Goal: Transaction & Acquisition: Purchase product/service

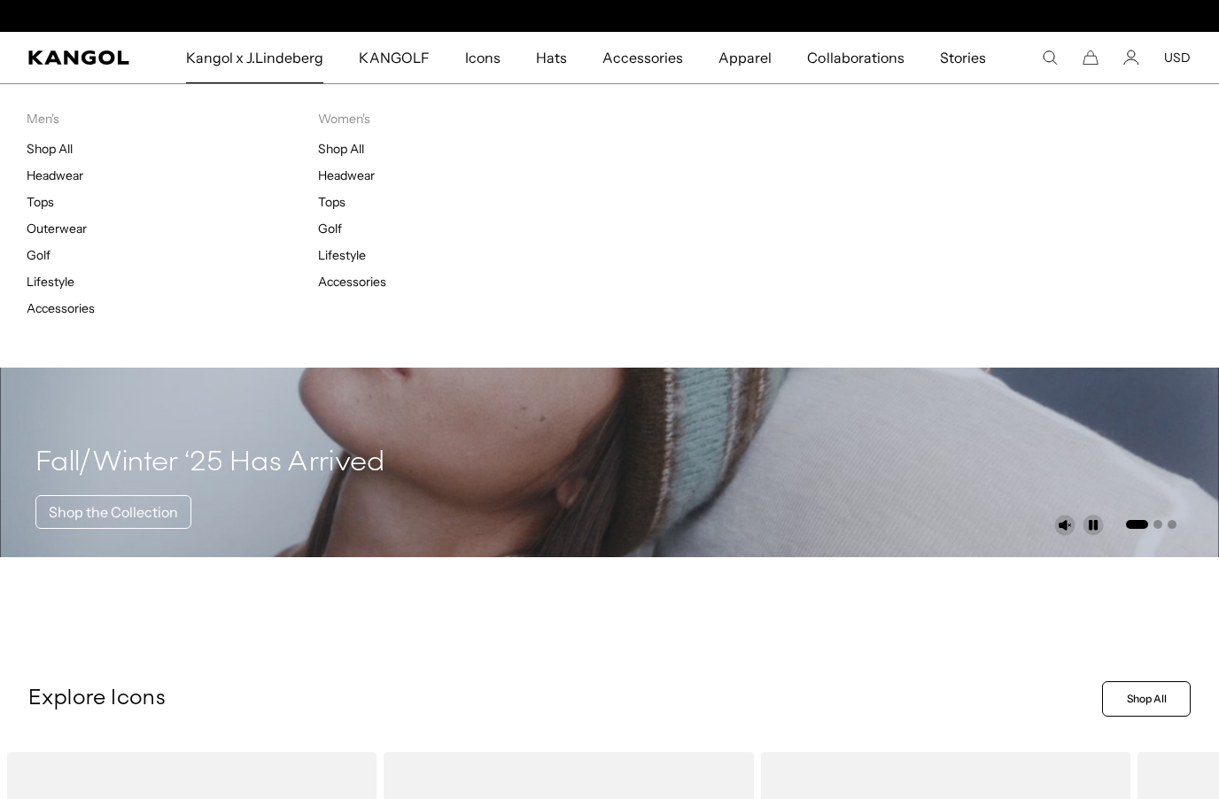
scroll to position [0, 365]
click at [273, 74] on span "Kangol x J.Lindeberg" at bounding box center [255, 57] width 138 height 51
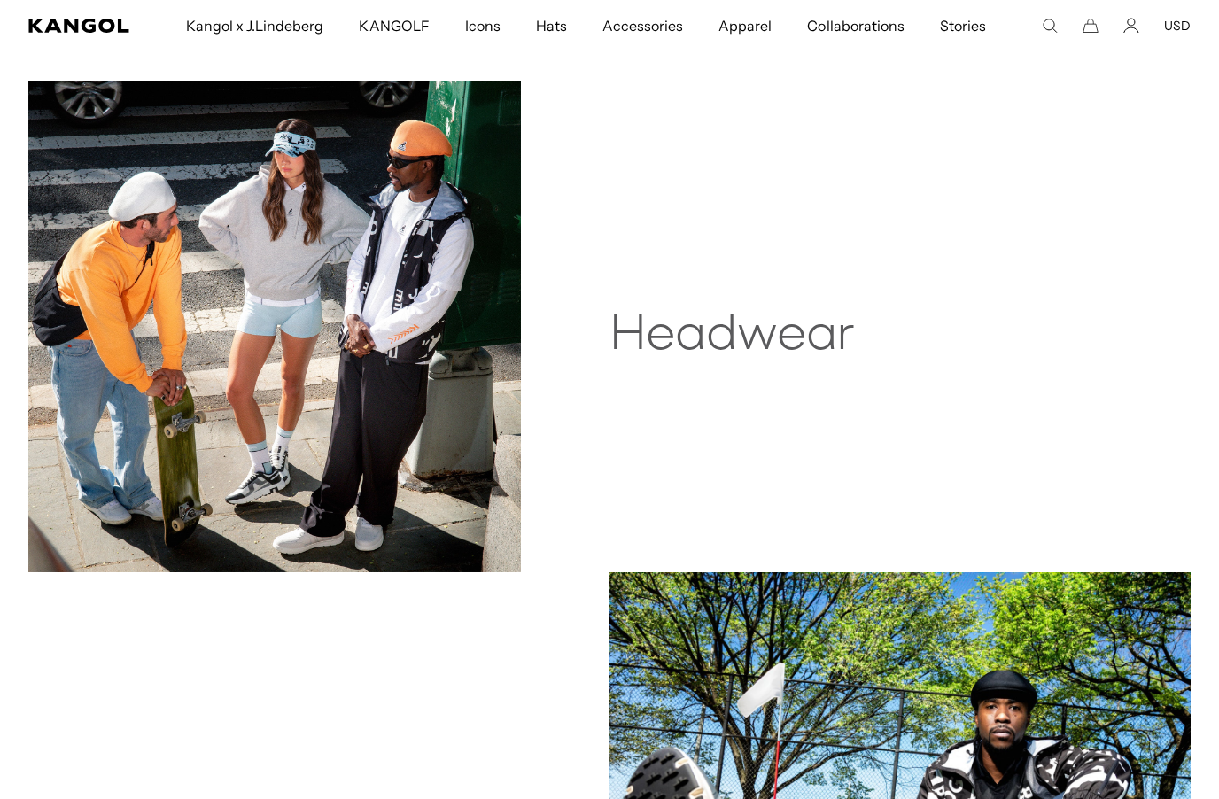
scroll to position [802, 0]
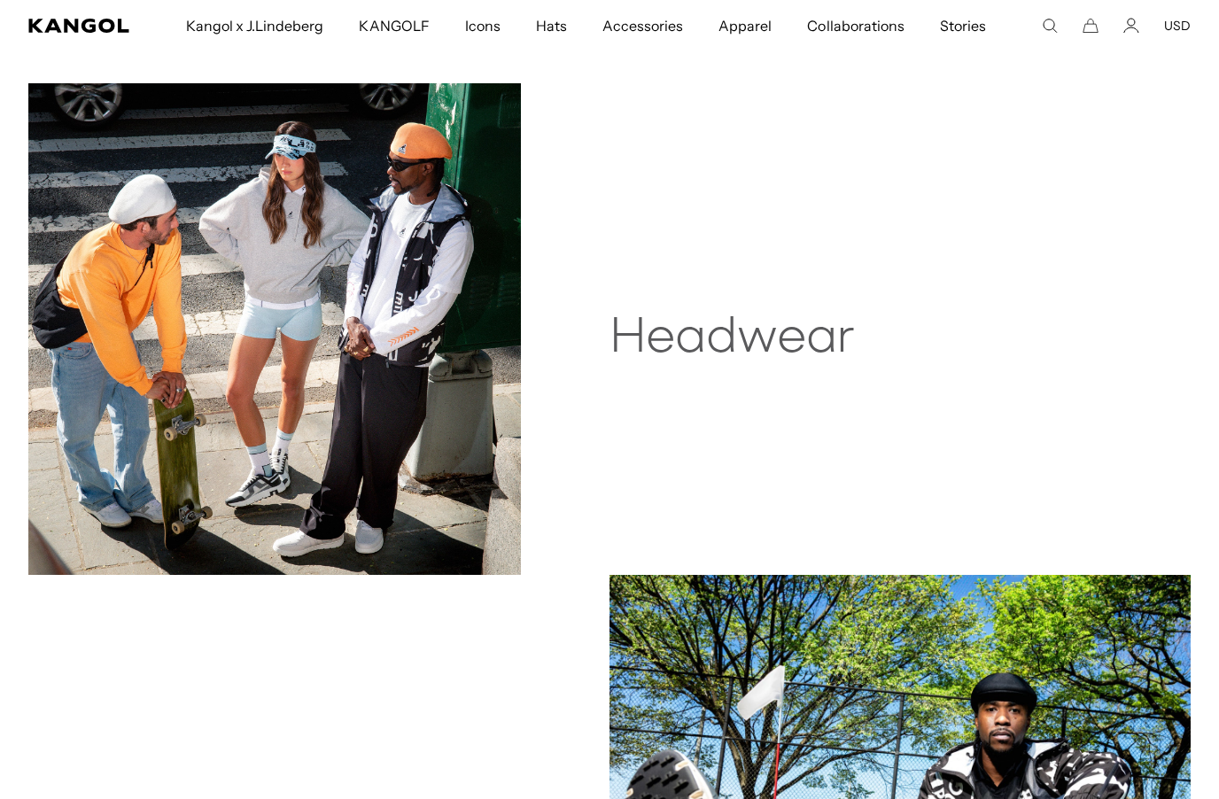
click at [193, 402] on img at bounding box center [274, 329] width 493 height 493
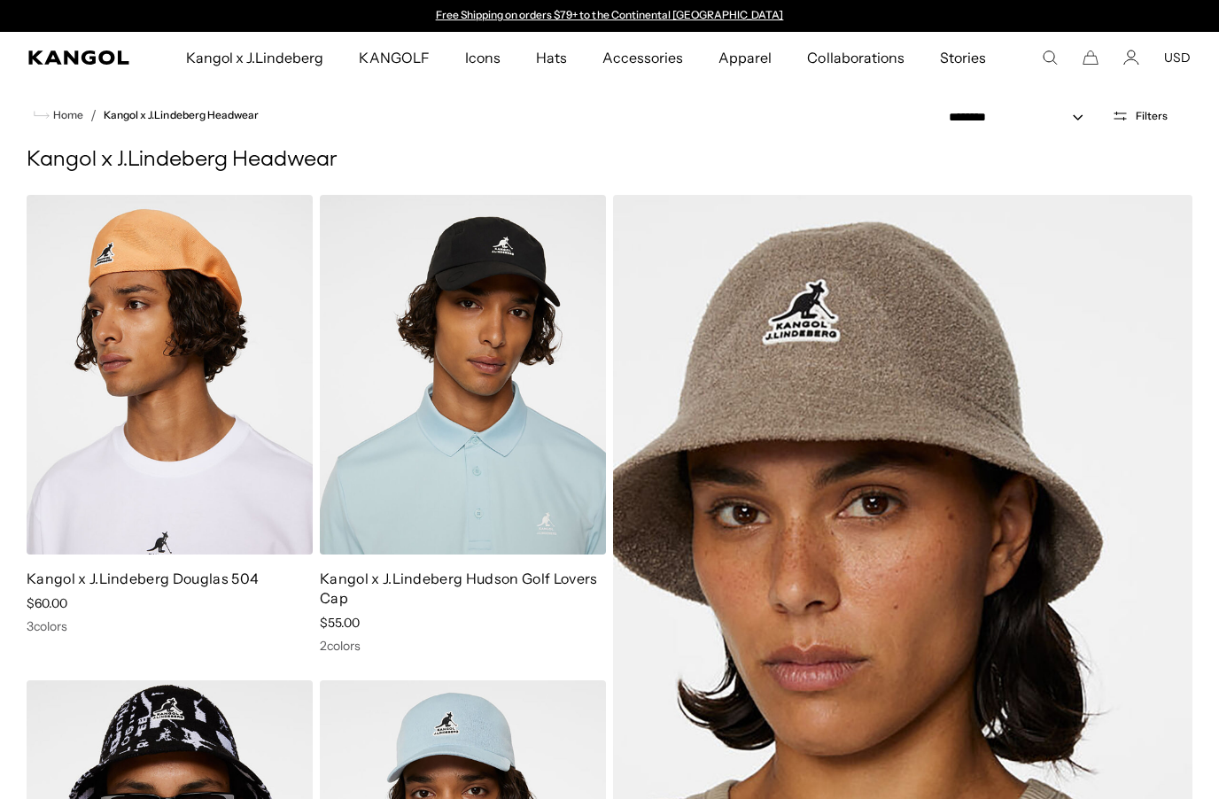
click at [1144, 121] on button "Filters" at bounding box center [1140, 116] width 77 height 16
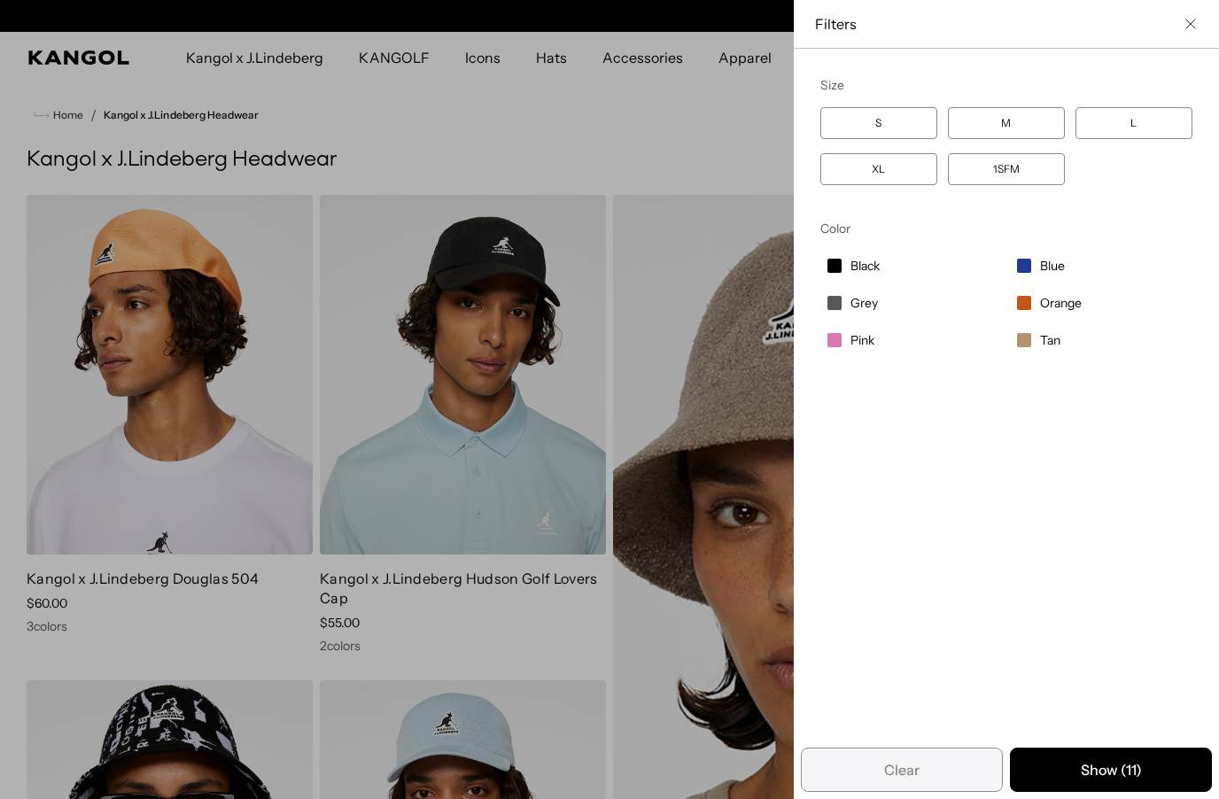
scroll to position [0, 365]
click at [892, 168] on label "XL" at bounding box center [879, 169] width 117 height 32
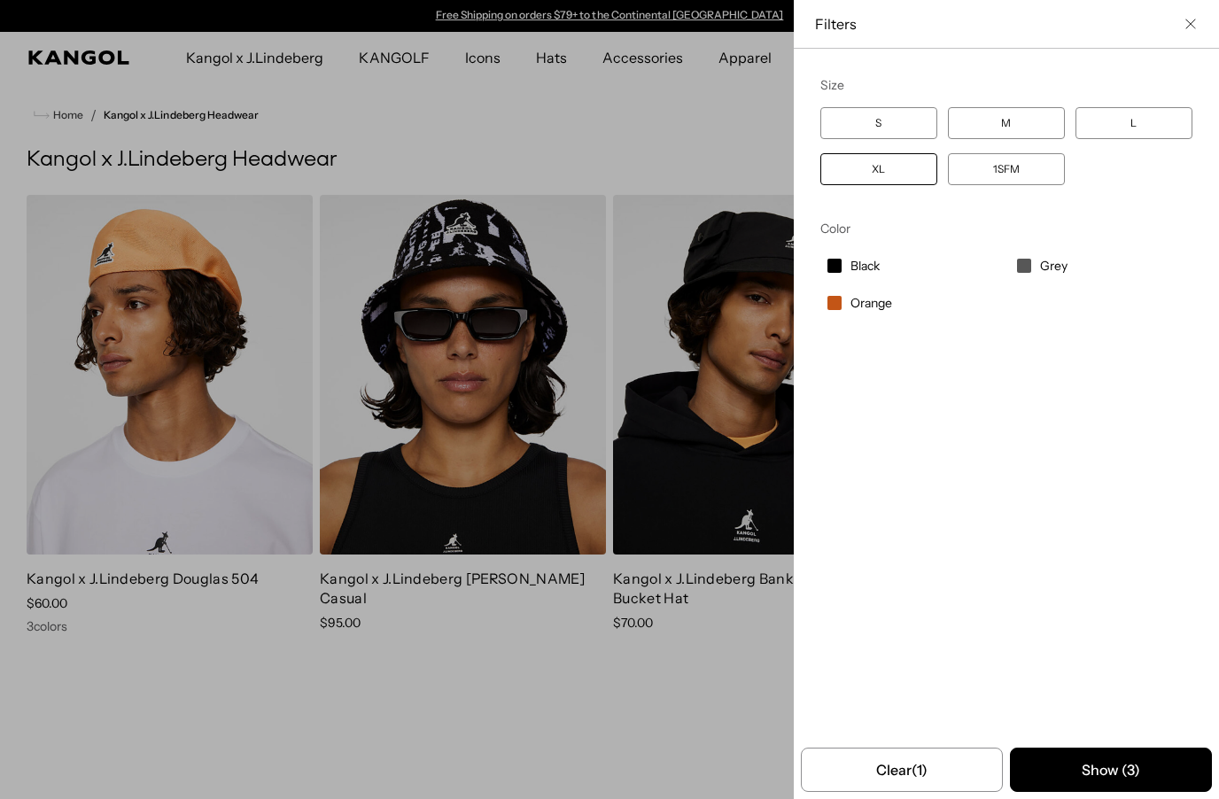
click at [1186, 27] on icon "Close filter list" at bounding box center [1191, 24] width 11 height 11
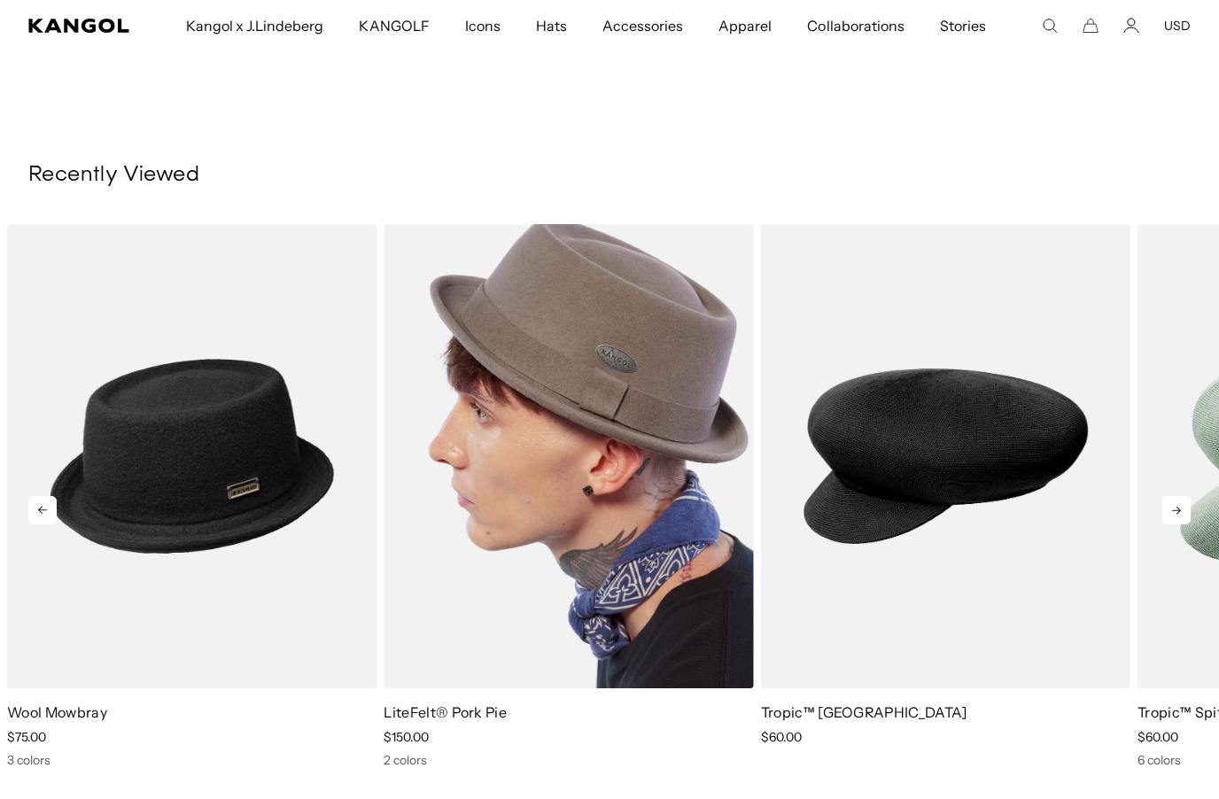
click at [639, 561] on img "3 of 5" at bounding box center [569, 456] width 370 height 464
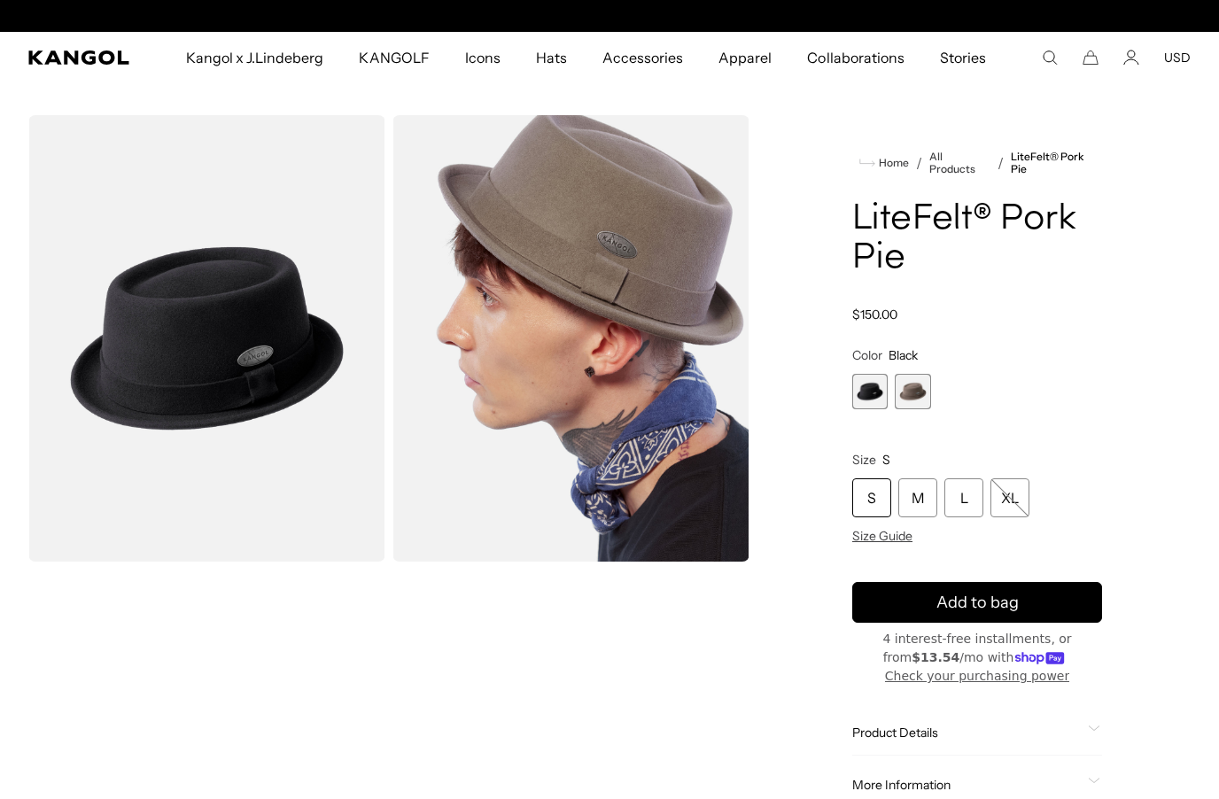
click at [909, 393] on span "2 of 2" at bounding box center [912, 391] width 35 height 35
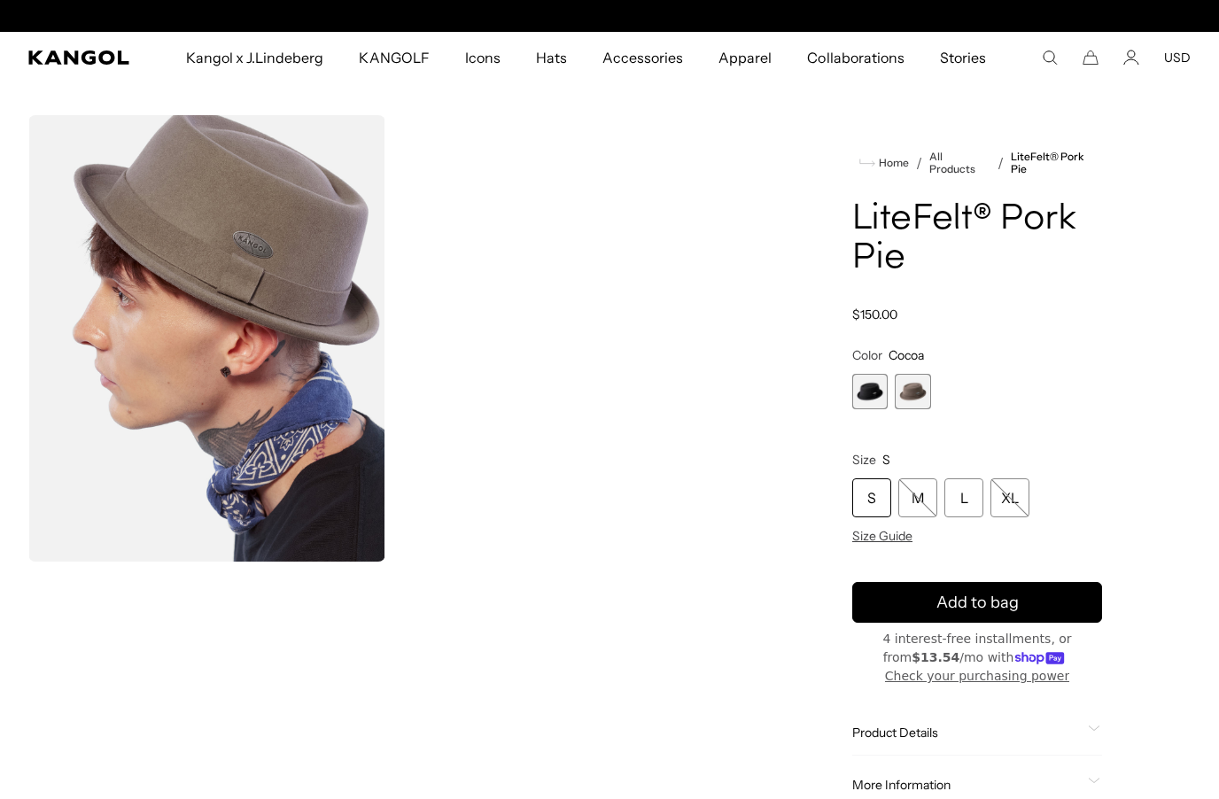
scroll to position [0, 365]
click at [1047, 57] on icon "Search here" at bounding box center [1050, 58] width 16 height 16
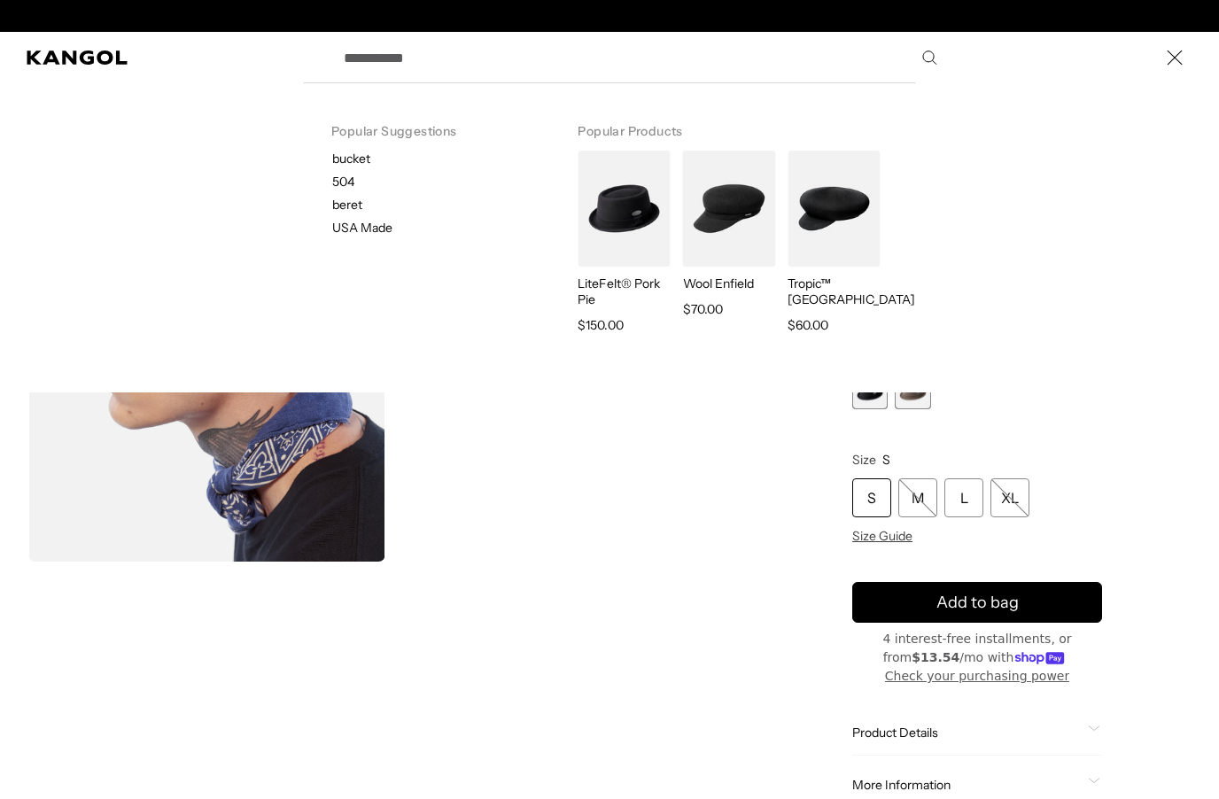
scroll to position [0, 0]
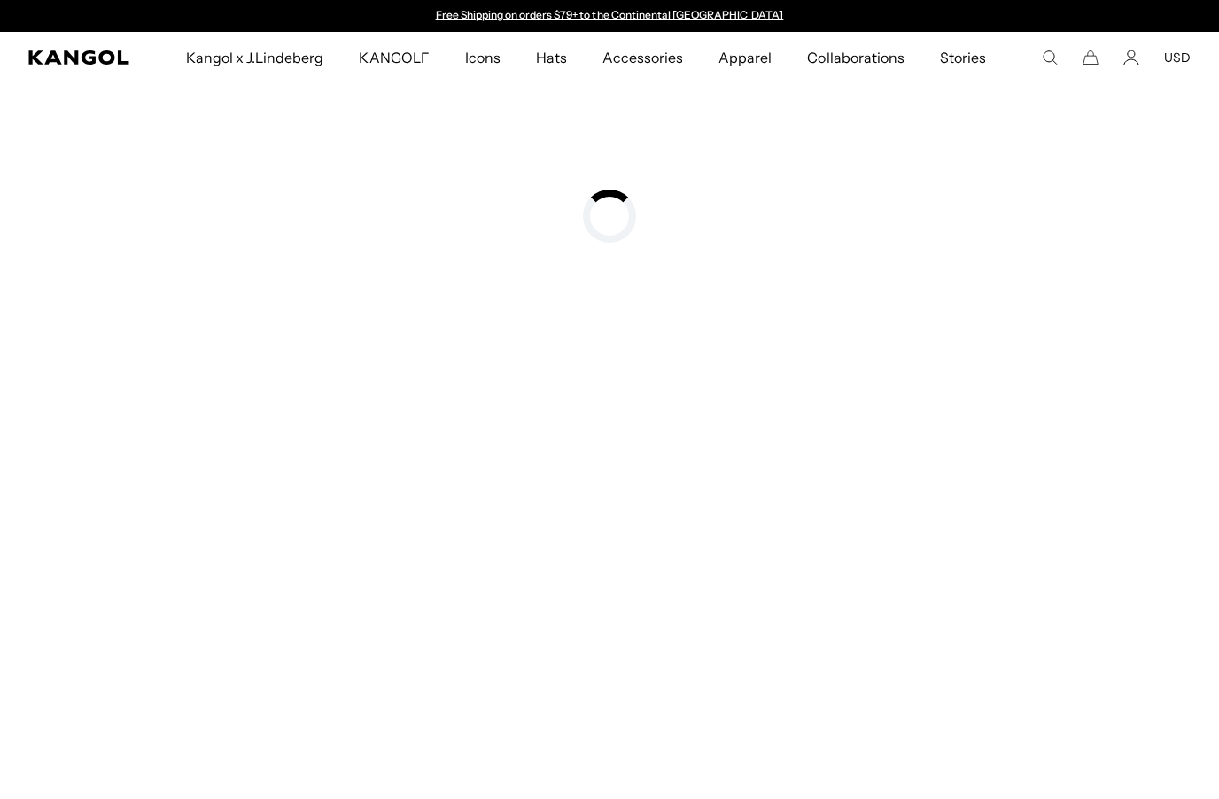
type input "******"
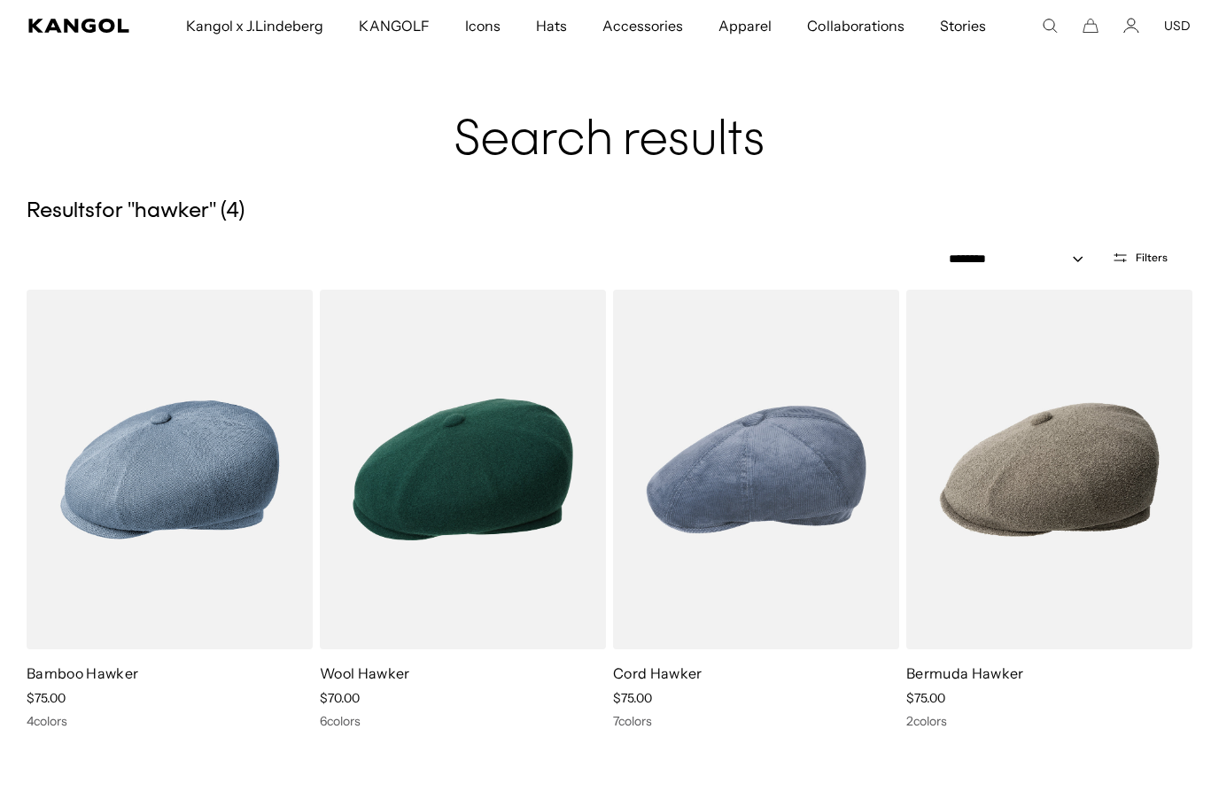
click at [1061, 507] on img at bounding box center [1050, 470] width 286 height 360
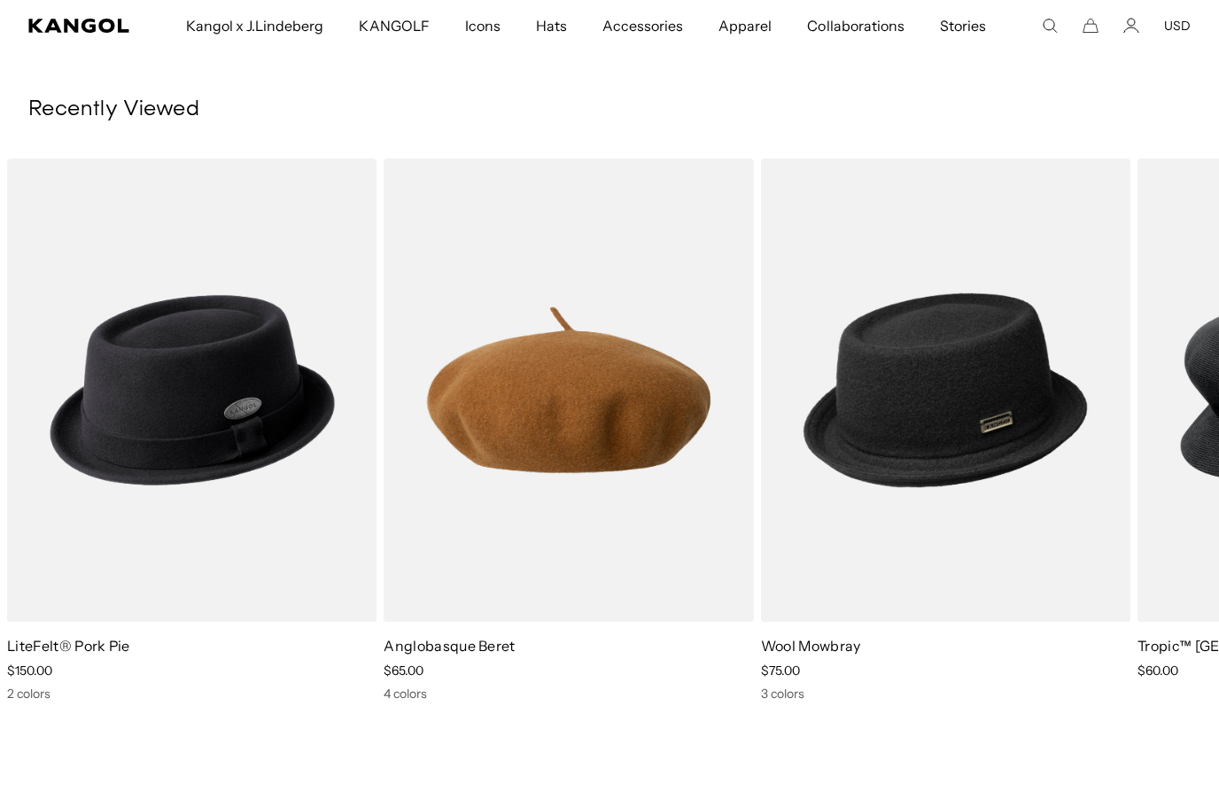
scroll to position [0, 365]
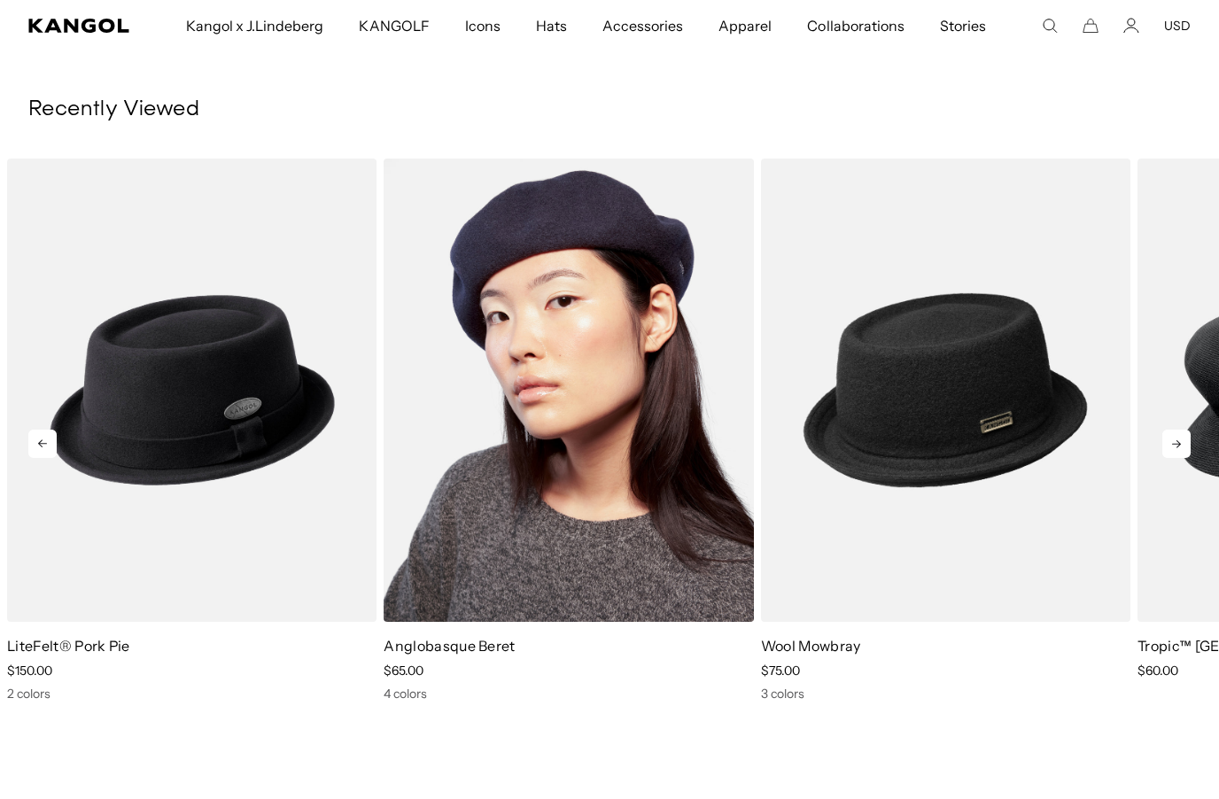
click at [607, 437] on img "2 of 6" at bounding box center [569, 391] width 370 height 464
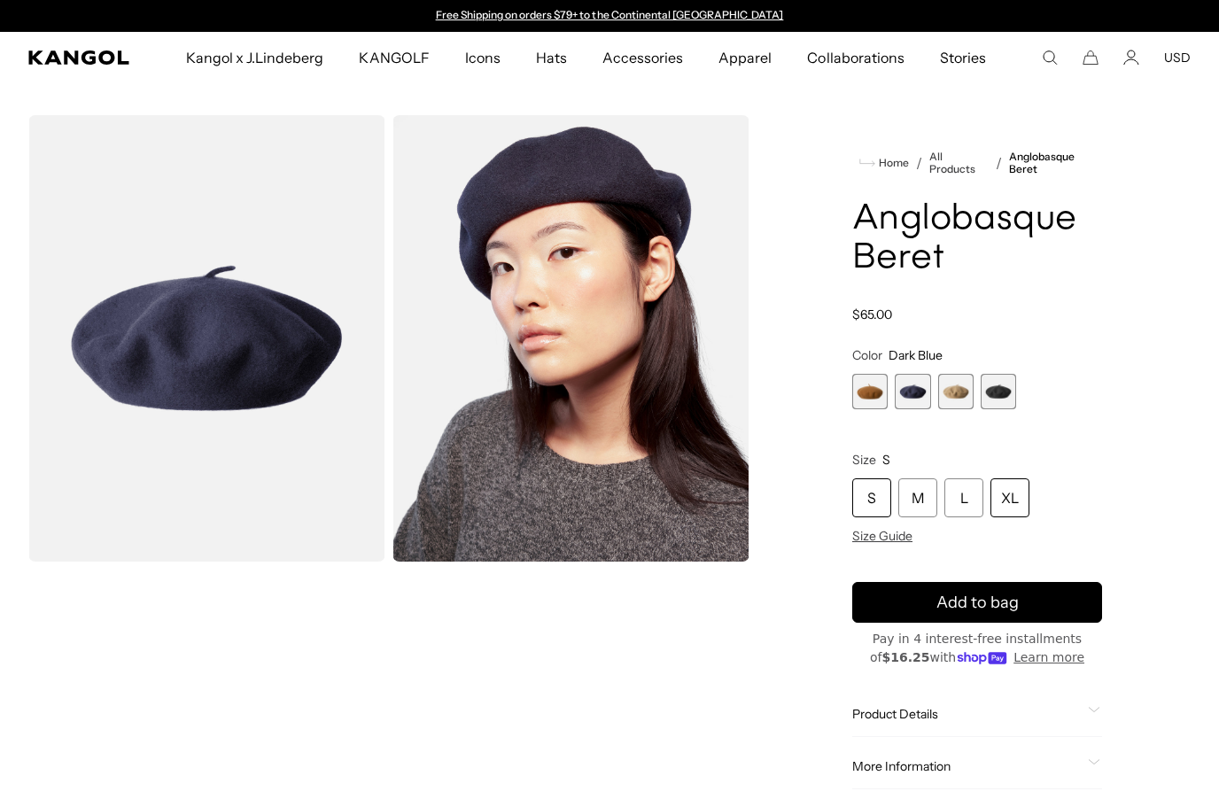
click at [1012, 492] on div "XL" at bounding box center [1010, 498] width 39 height 39
click at [1017, 487] on div "XL" at bounding box center [1010, 498] width 39 height 39
click at [876, 390] on span "1 of 4" at bounding box center [870, 391] width 35 height 35
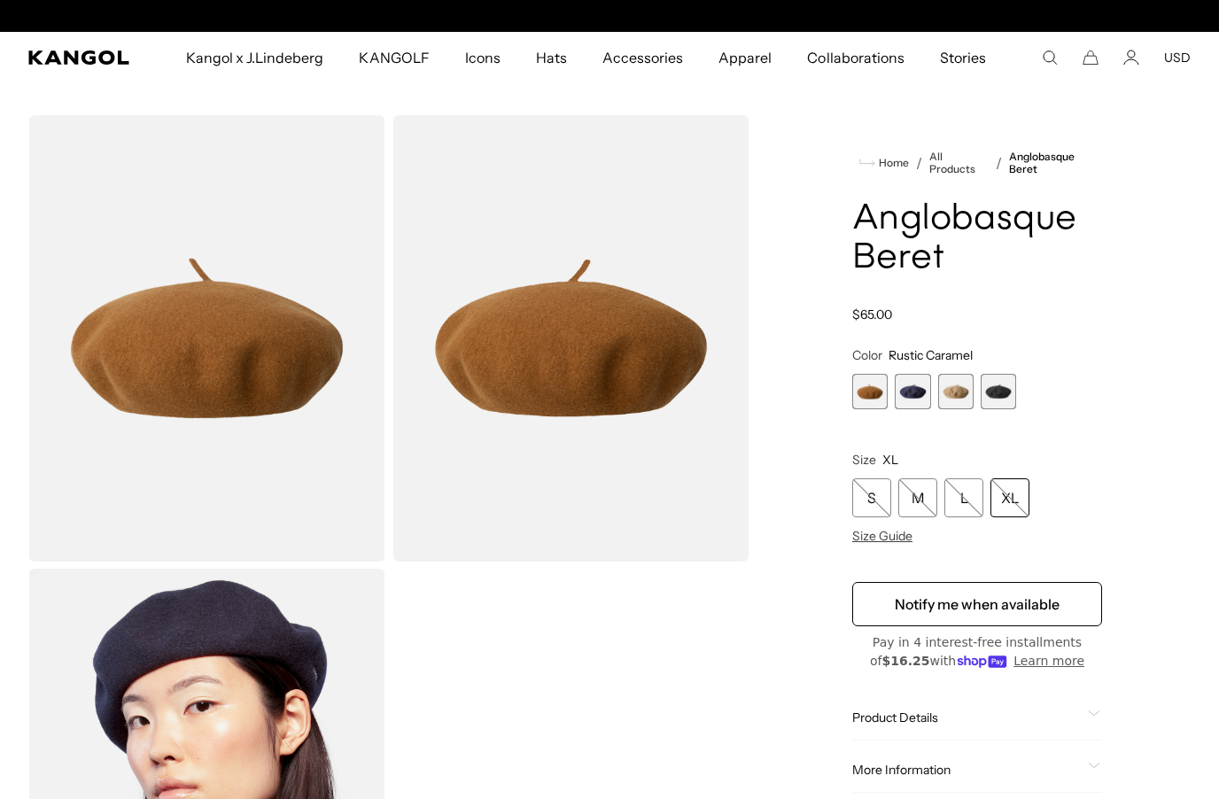
scroll to position [0, 365]
click at [959, 392] on span "3 of 4" at bounding box center [956, 391] width 35 height 35
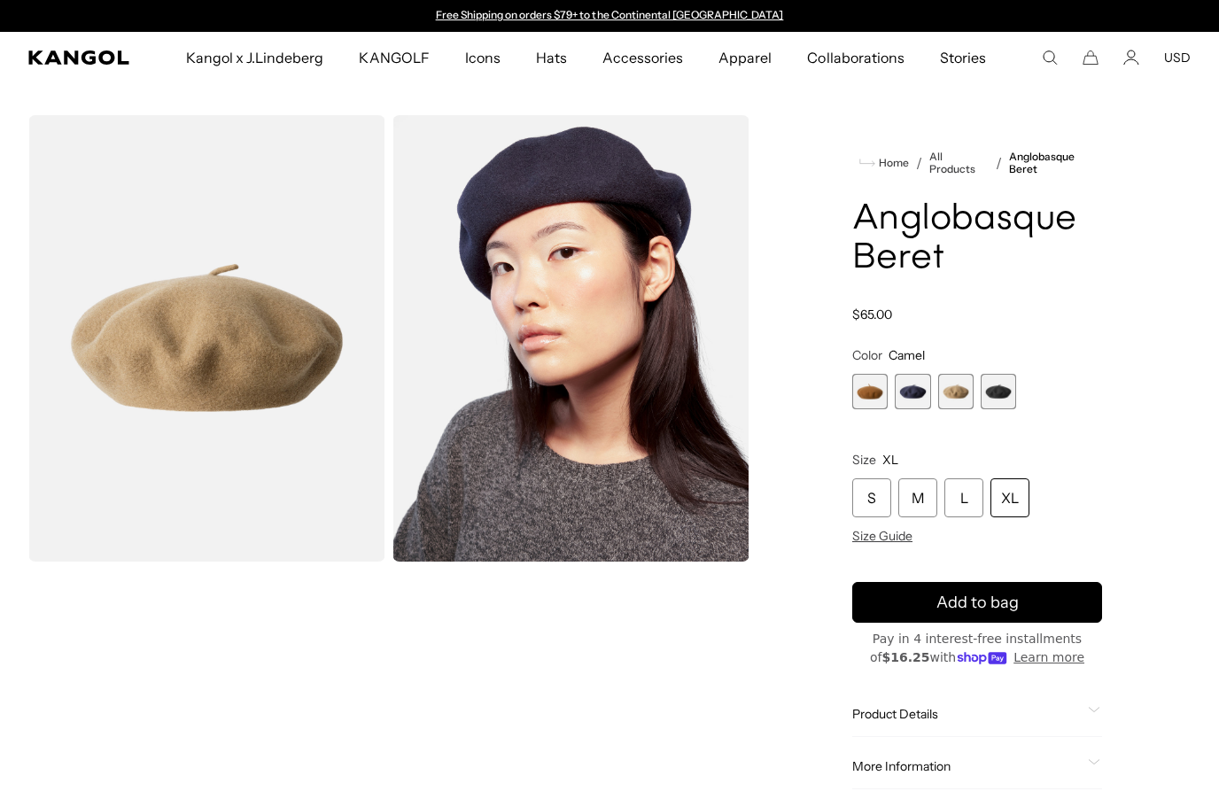
click at [998, 389] on span "4 of 4" at bounding box center [998, 391] width 35 height 35
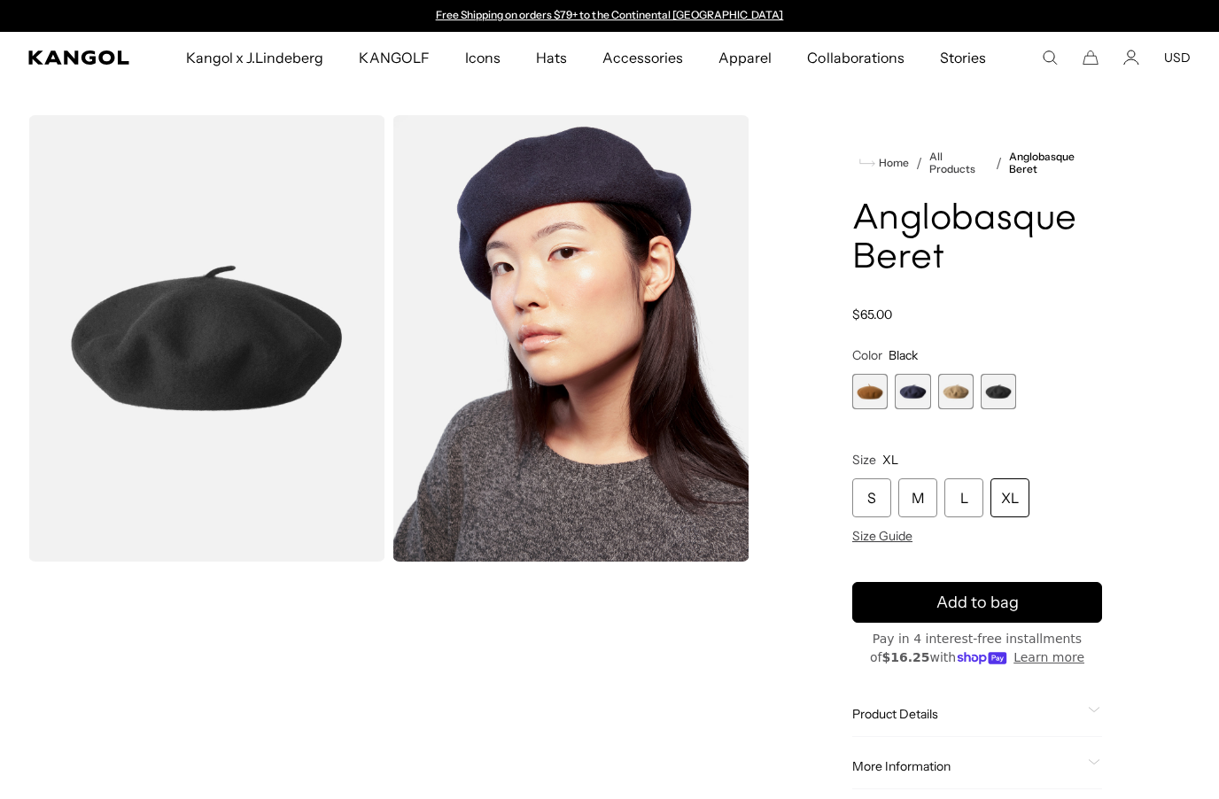
click at [880, 394] on span "1 of 4" at bounding box center [870, 391] width 35 height 35
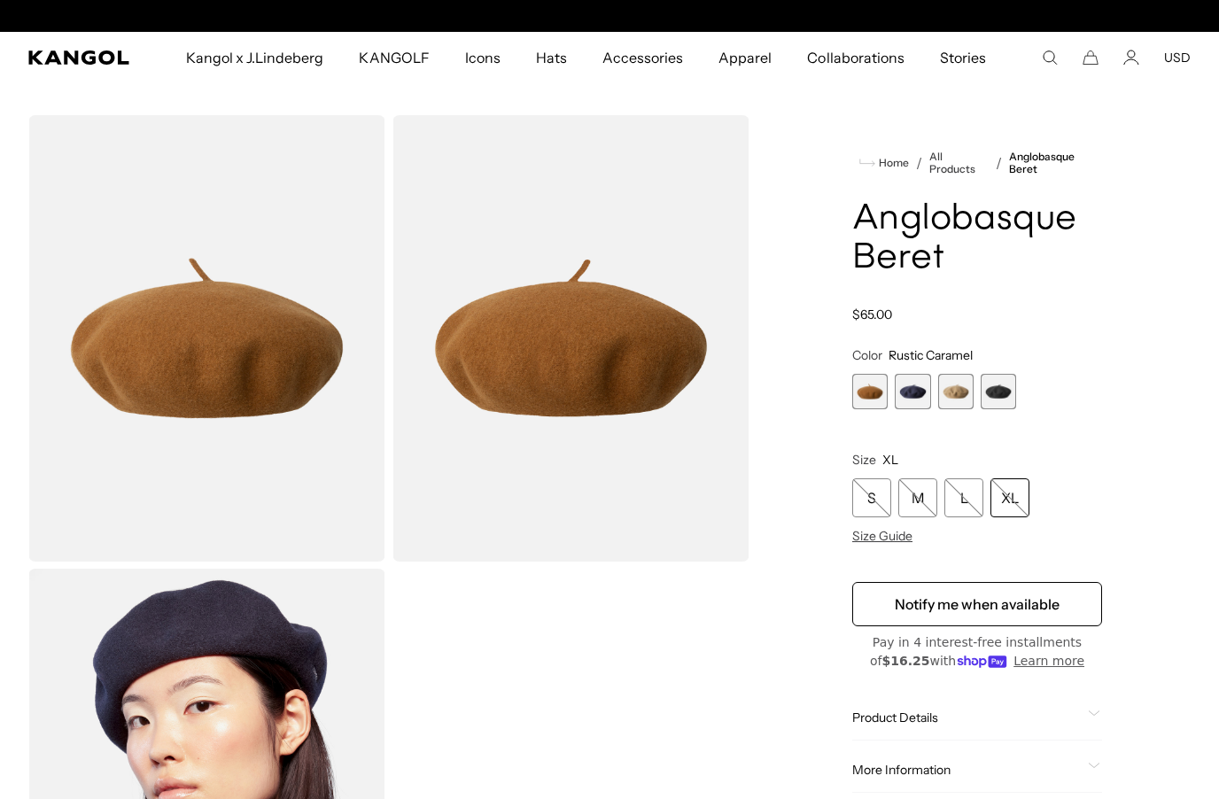
scroll to position [0, 365]
click at [920, 393] on span "2 of 4" at bounding box center [912, 391] width 35 height 35
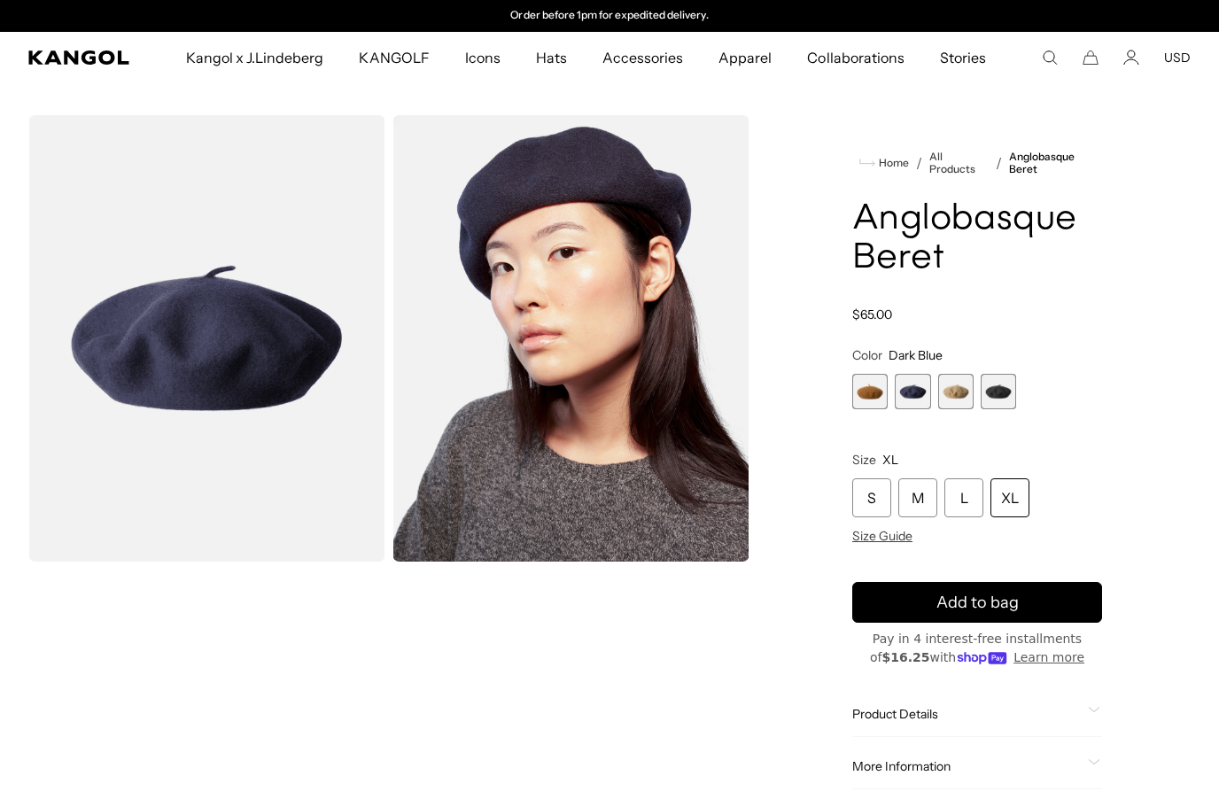
click at [1010, 492] on div "XL" at bounding box center [1010, 498] width 39 height 39
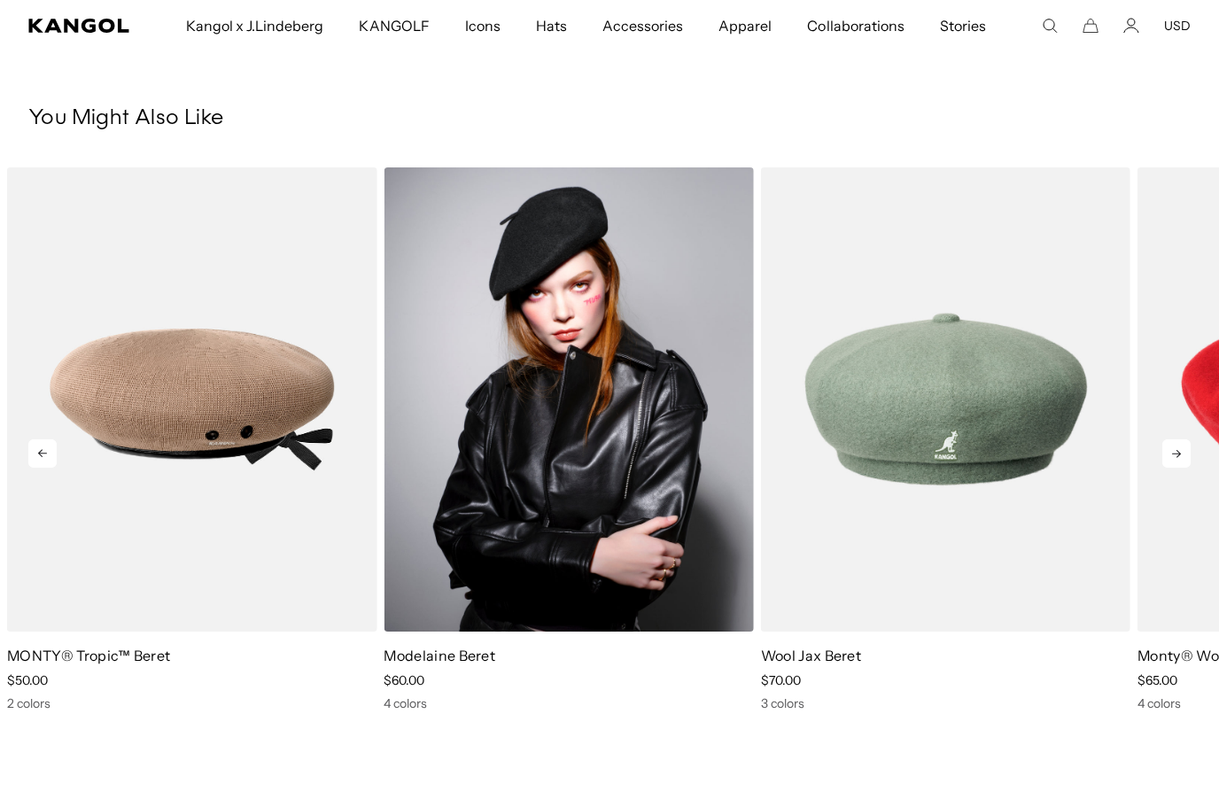
click at [683, 514] on img "1 of 5" at bounding box center [569, 400] width 370 height 464
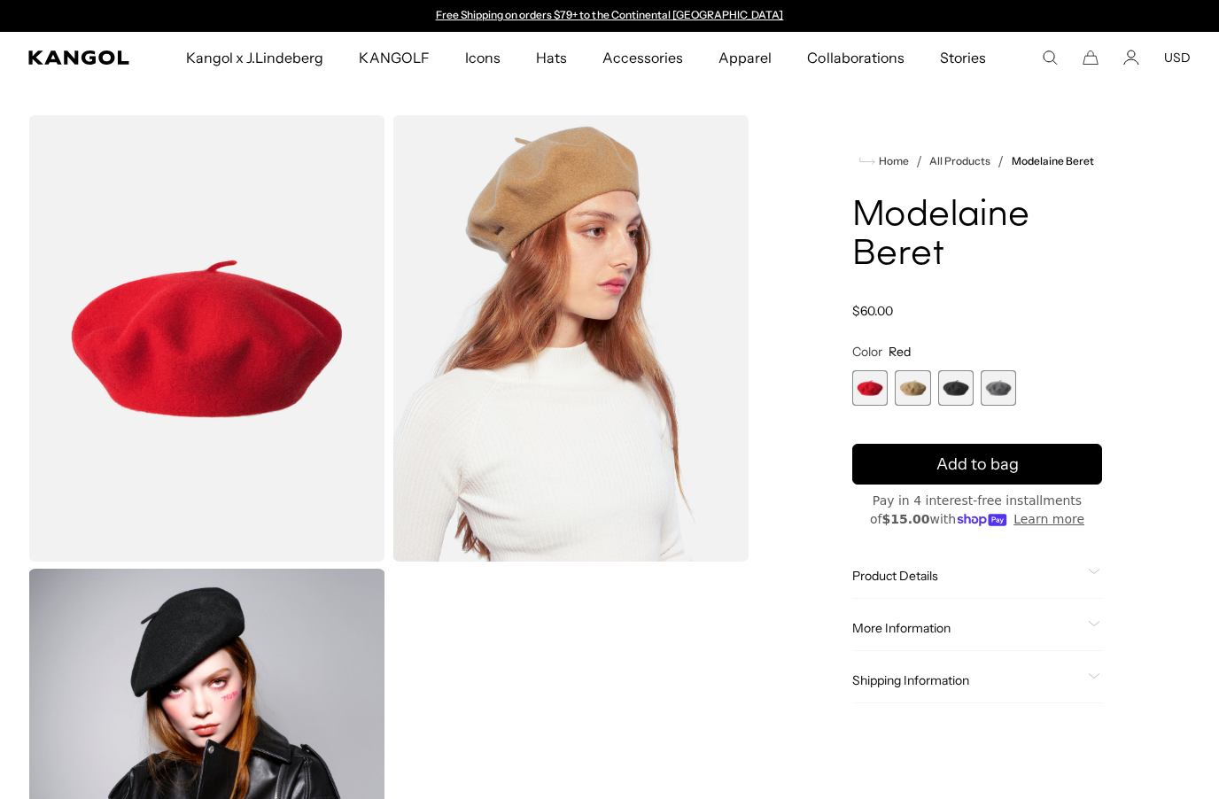
click at [1004, 387] on span "4 of 4" at bounding box center [998, 387] width 35 height 35
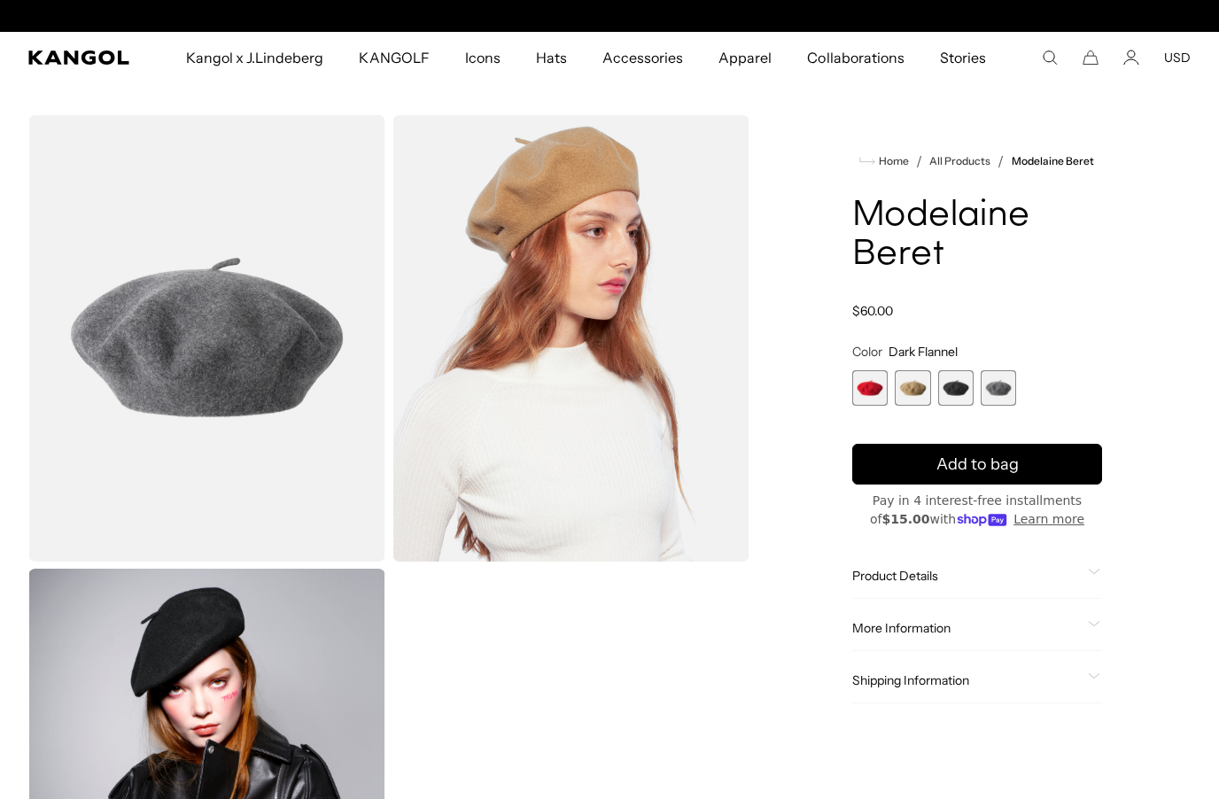
scroll to position [0, 365]
click at [925, 584] on span "Product Details" at bounding box center [967, 576] width 229 height 16
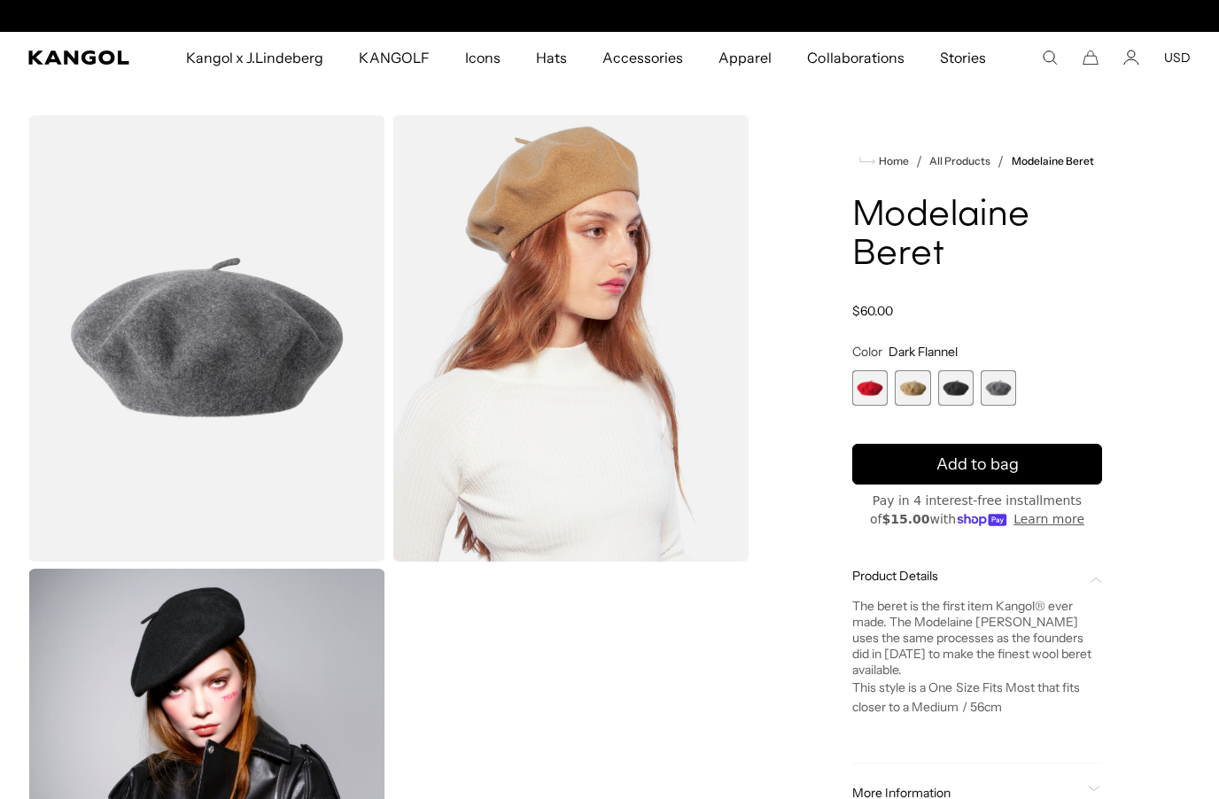
scroll to position [0, 0]
click at [1053, 58] on icon "Search here" at bounding box center [1050, 58] width 16 height 16
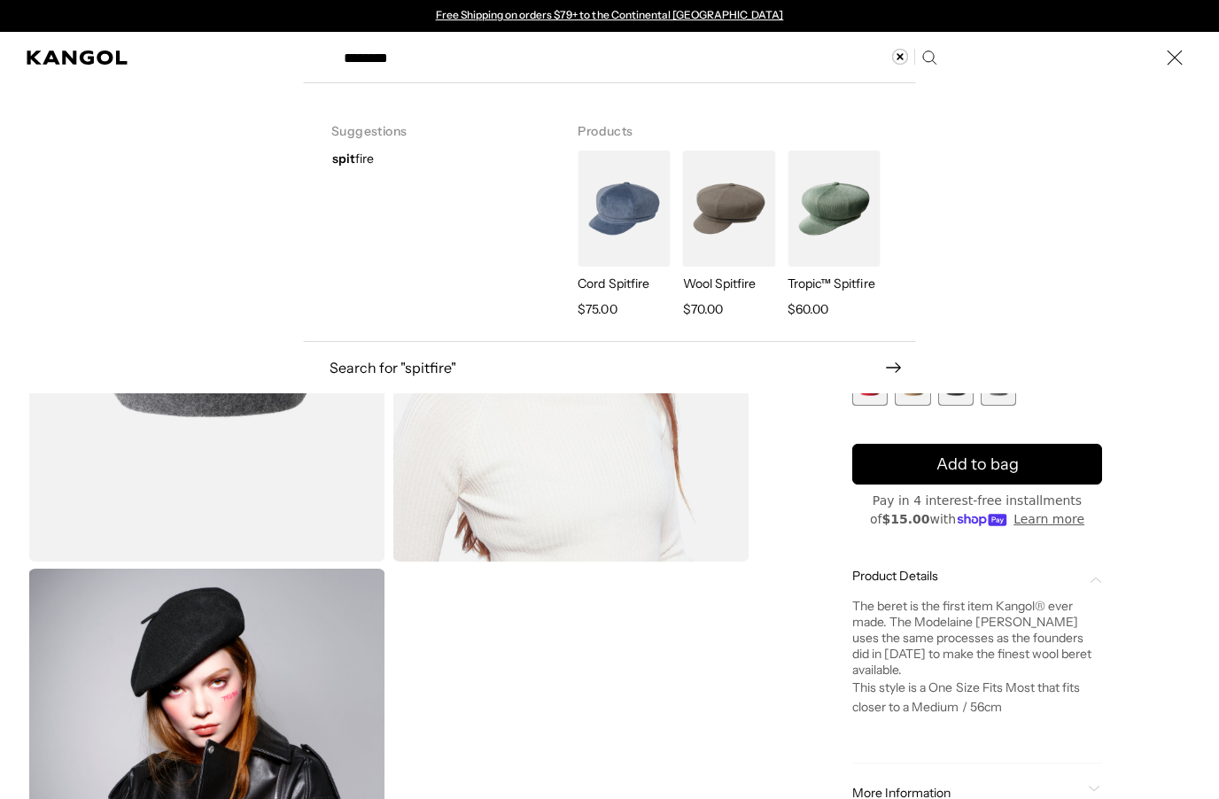
type input "********"
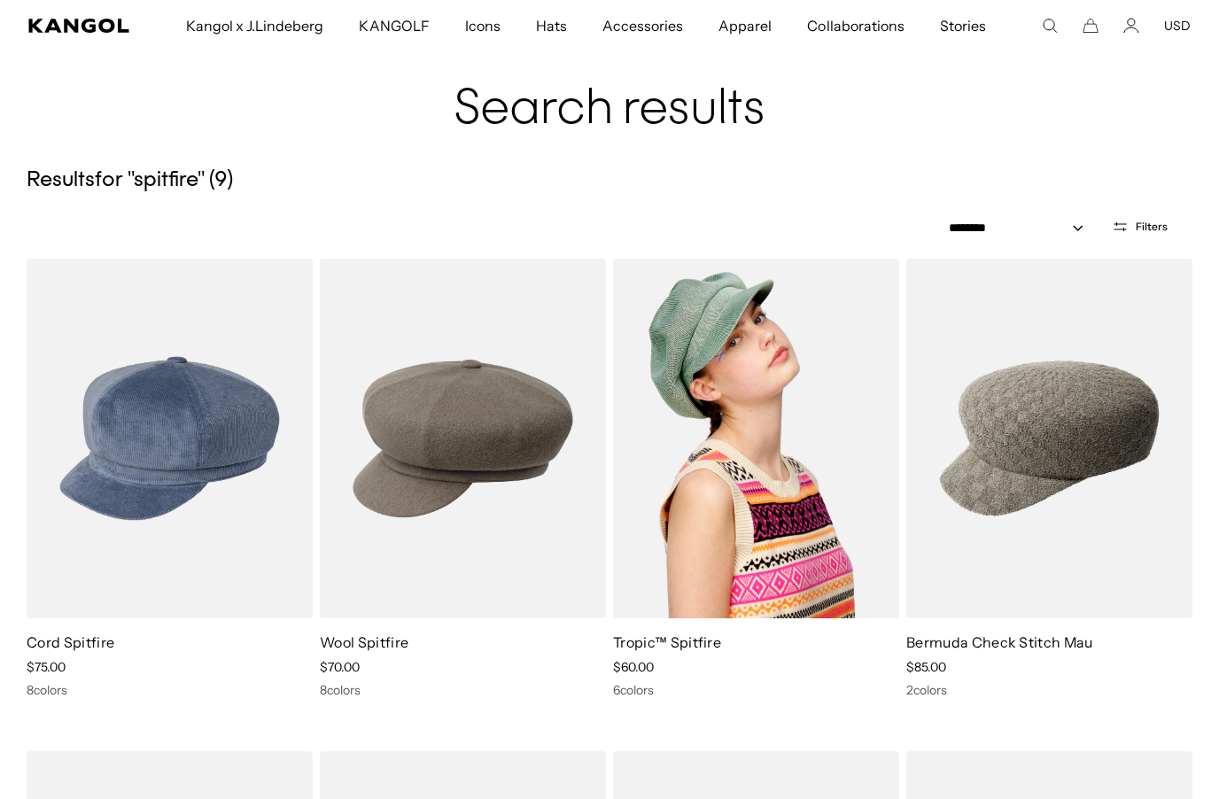
click at [815, 514] on img at bounding box center [756, 439] width 286 height 360
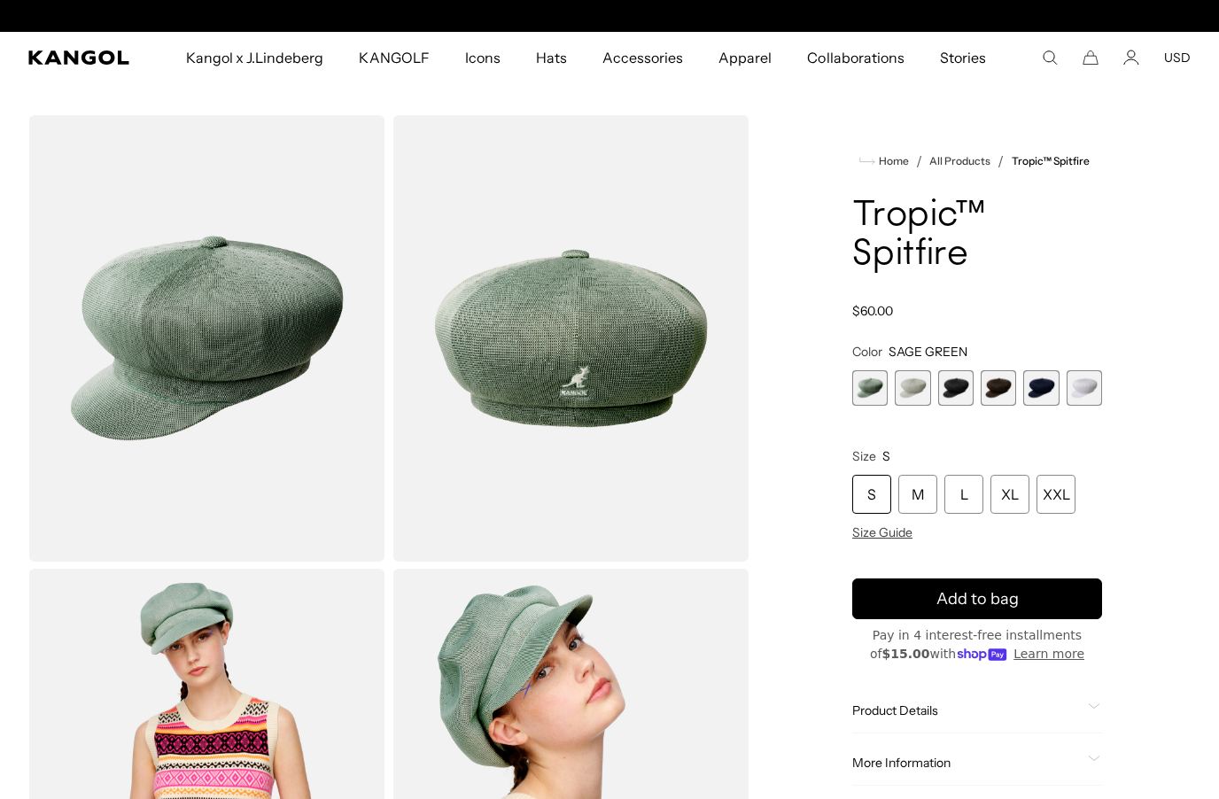
scroll to position [0, 365]
click at [1062, 497] on div "XXL" at bounding box center [1056, 494] width 39 height 39
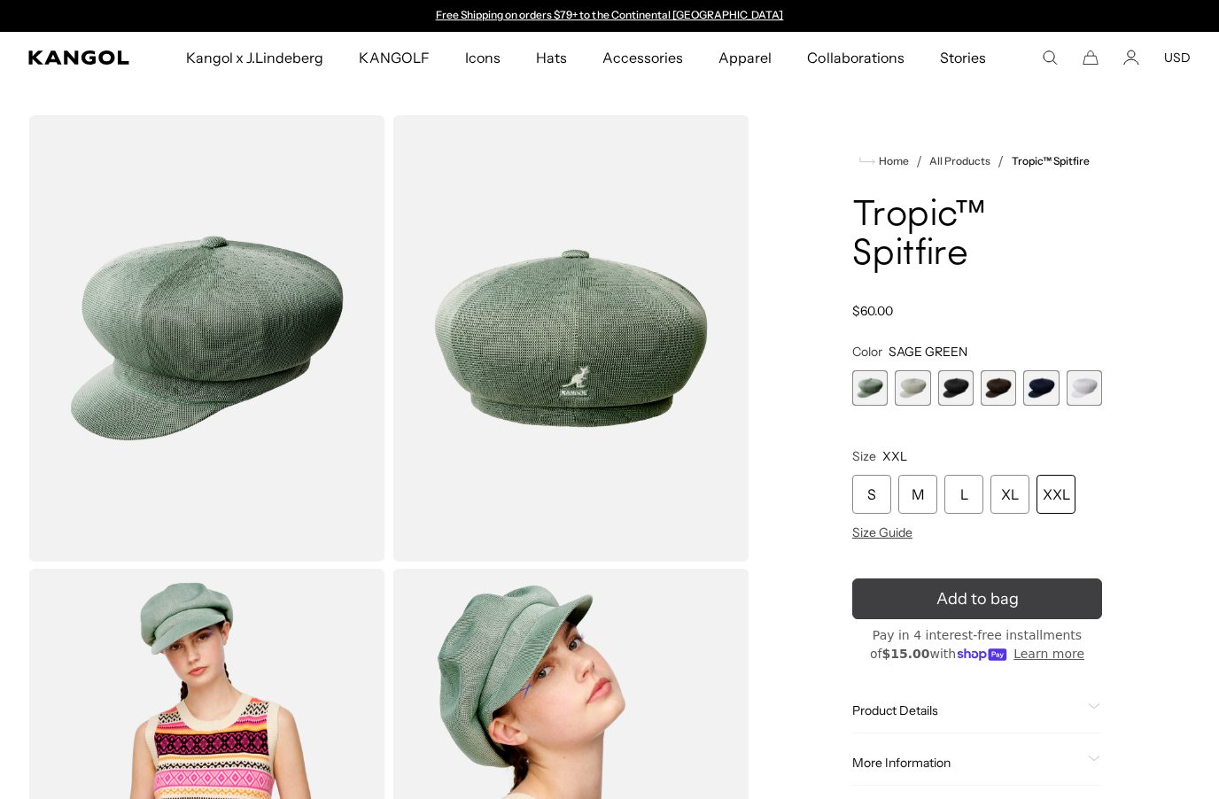
click at [1001, 591] on span "Add to bag" at bounding box center [978, 600] width 82 height 24
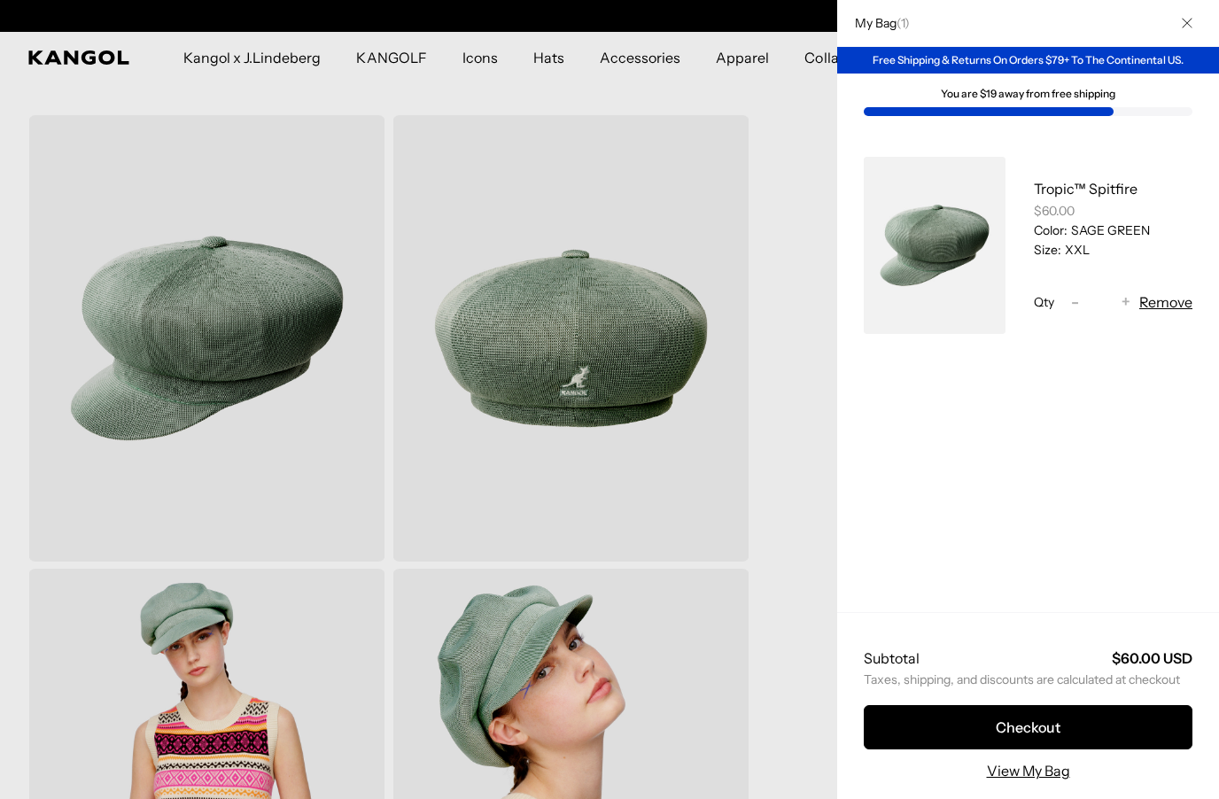
scroll to position [0, 365]
click at [797, 588] on div at bounding box center [609, 399] width 1219 height 799
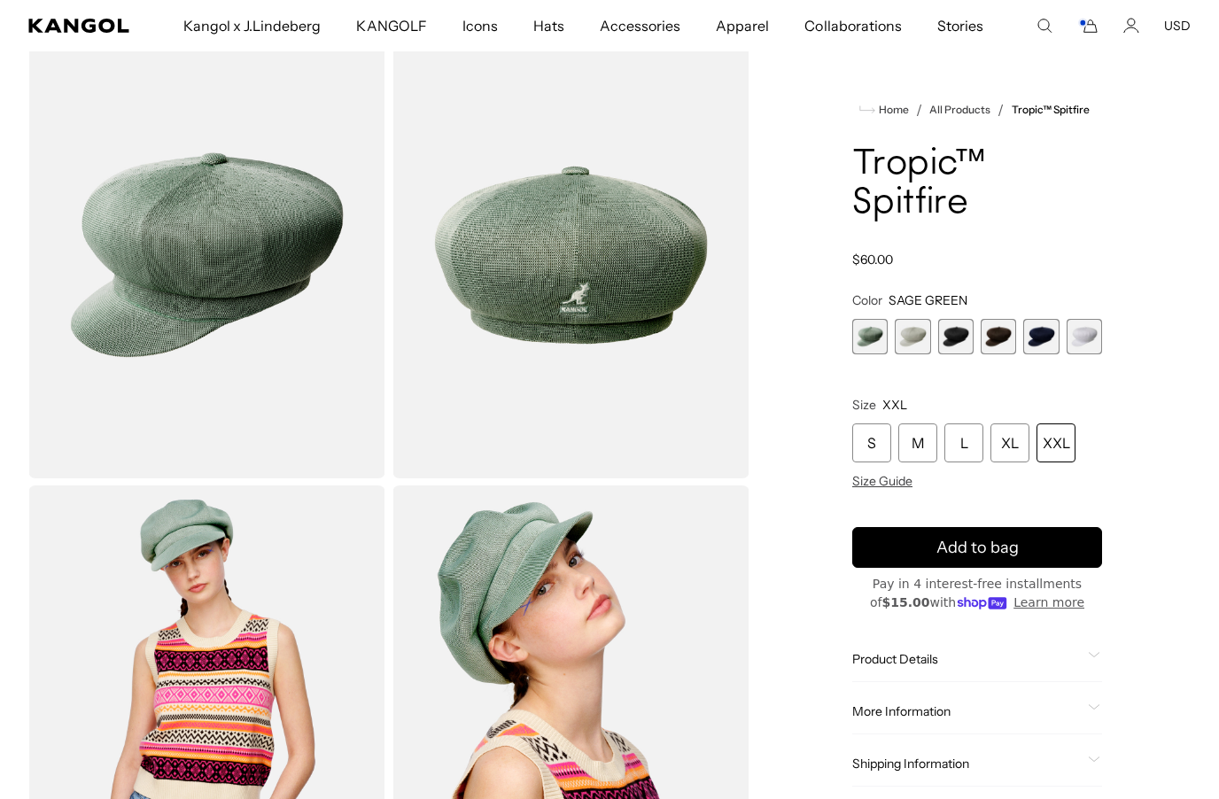
click at [920, 335] on span "2 of 6" at bounding box center [912, 336] width 35 height 35
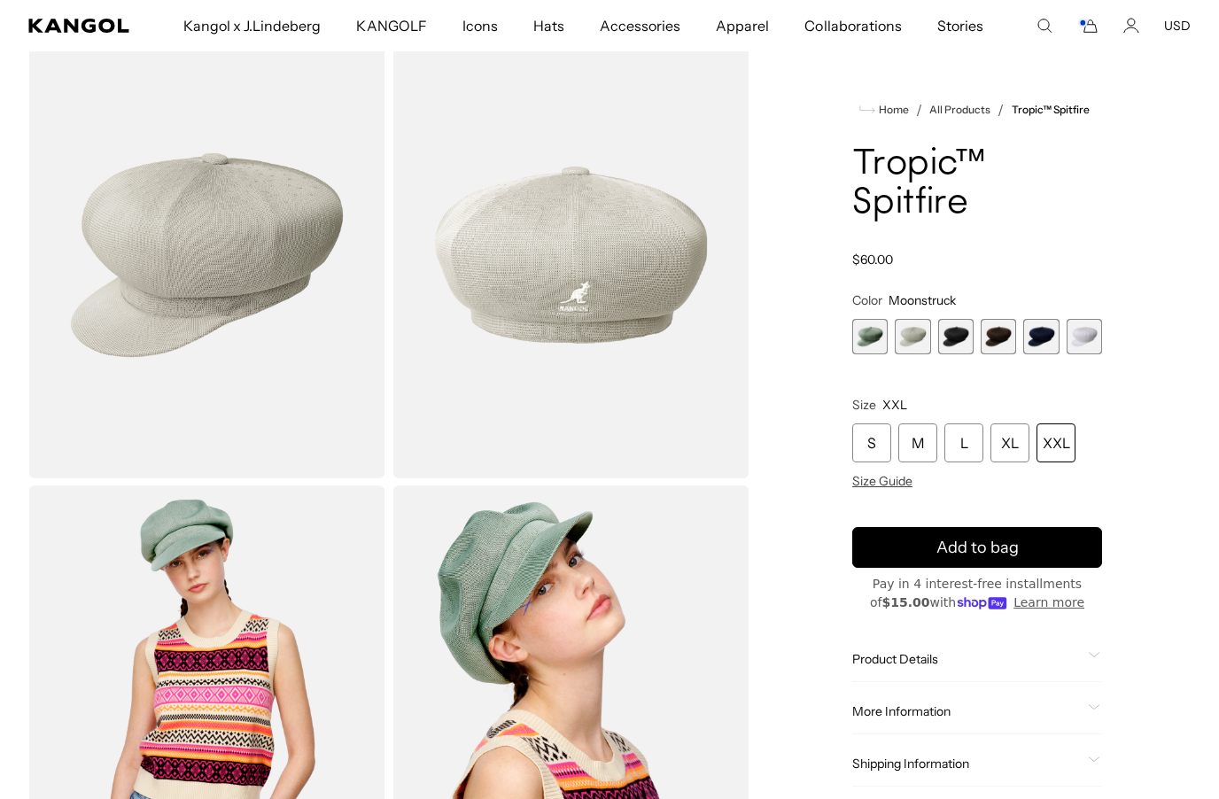
scroll to position [0, 365]
click at [957, 336] on span "3 of 6" at bounding box center [956, 336] width 35 height 35
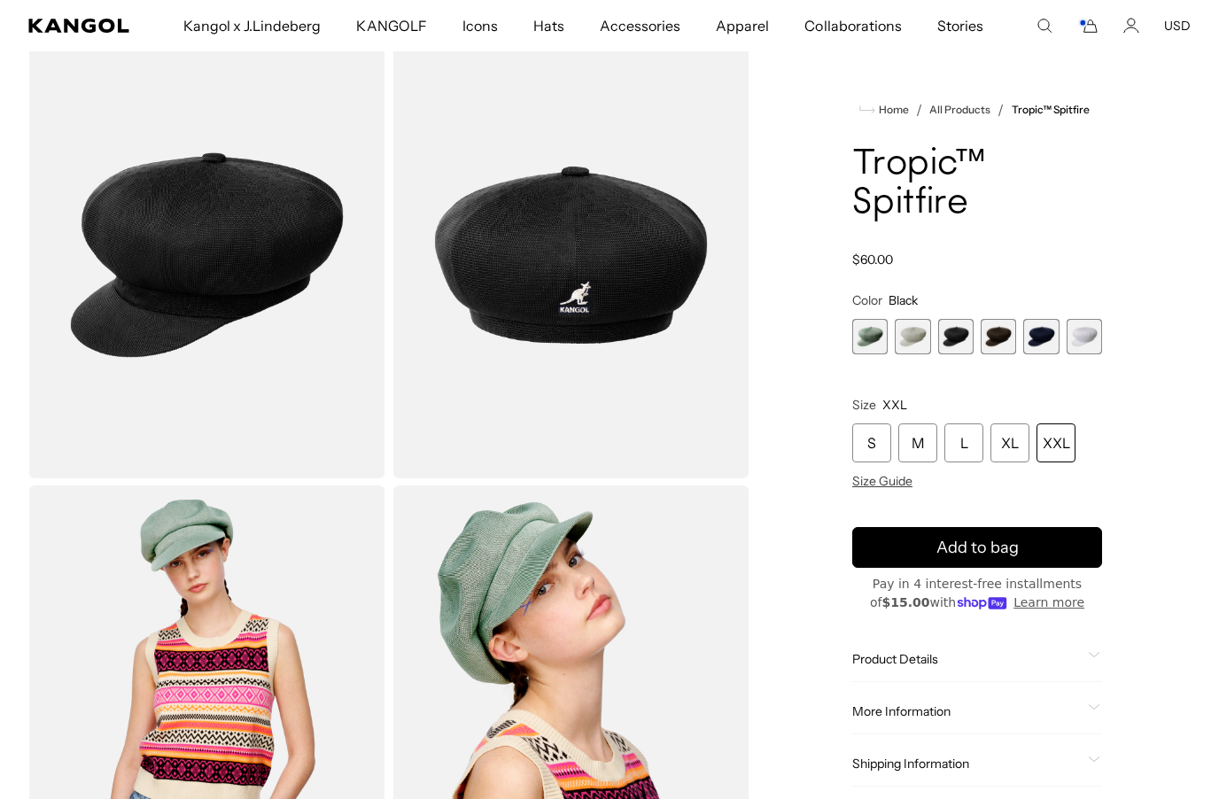
click at [1002, 338] on span "4 of 6" at bounding box center [998, 336] width 35 height 35
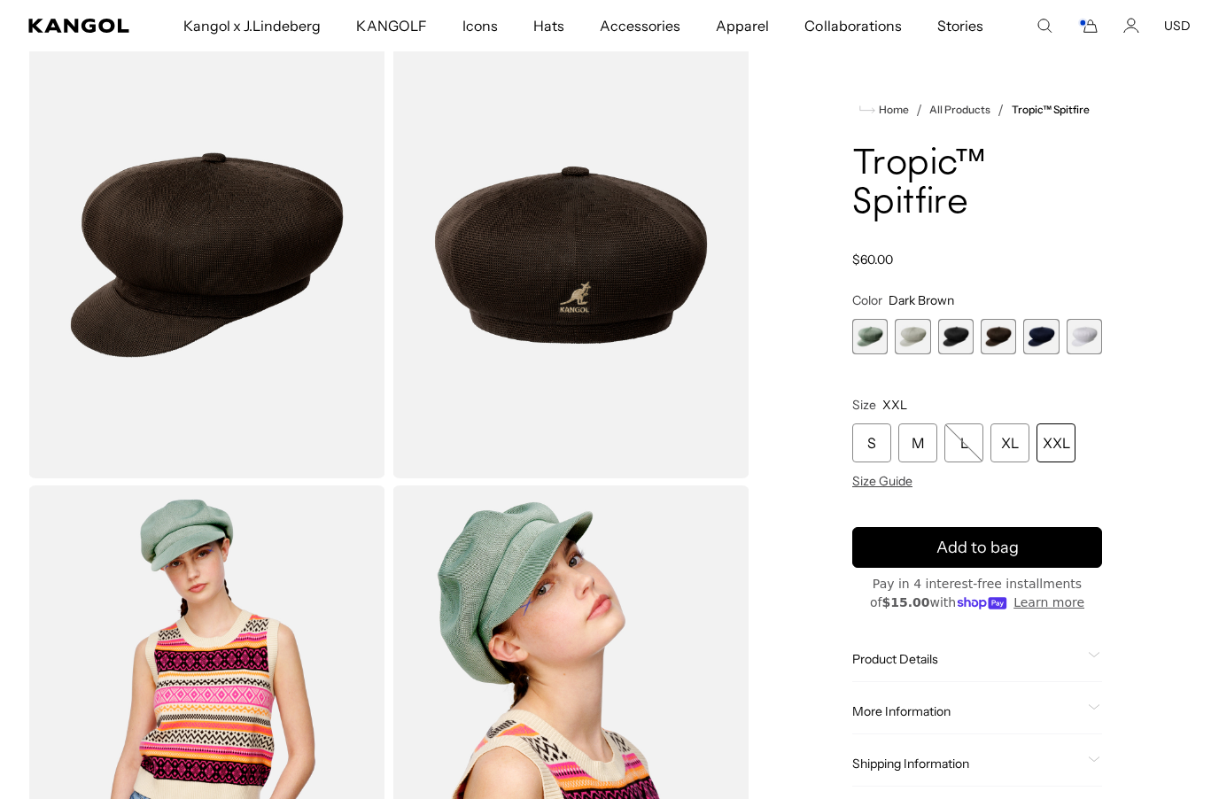
click at [1045, 331] on span "5 of 6" at bounding box center [1041, 336] width 35 height 35
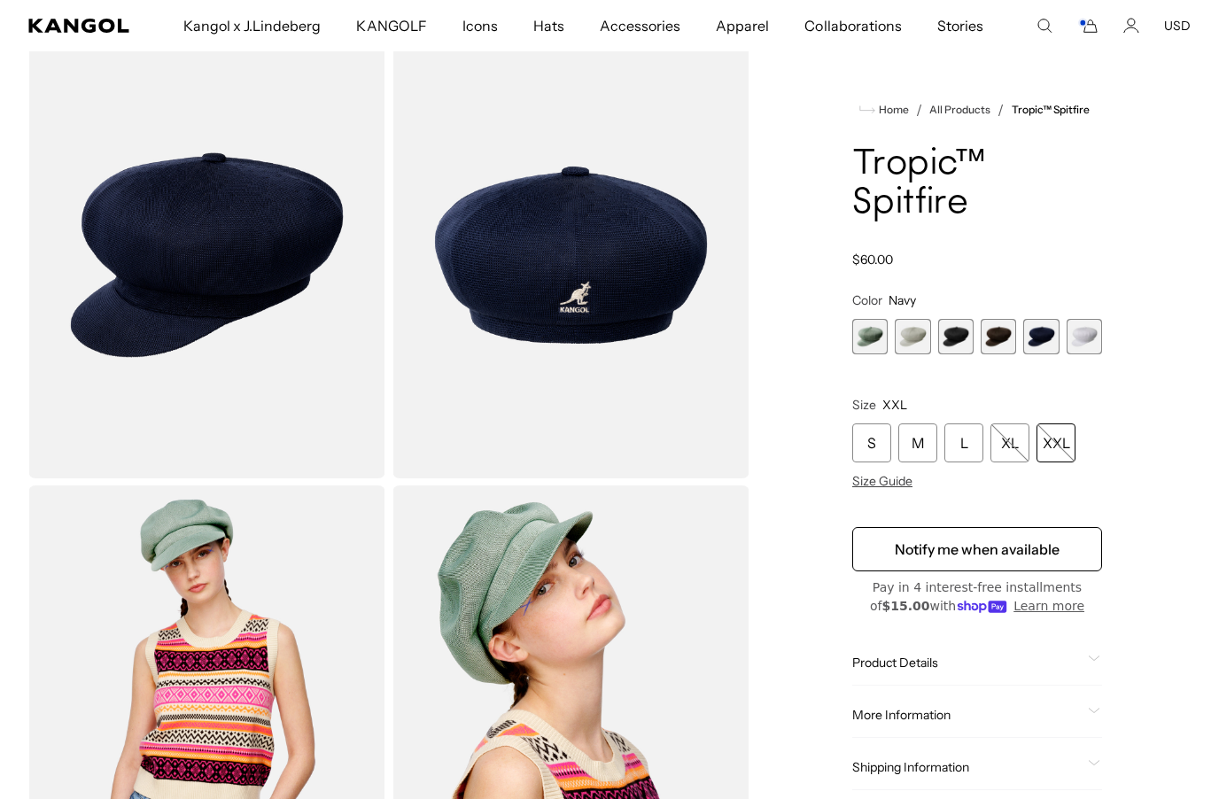
scroll to position [0, 365]
click at [1091, 336] on span "6 of 6" at bounding box center [1084, 336] width 35 height 35
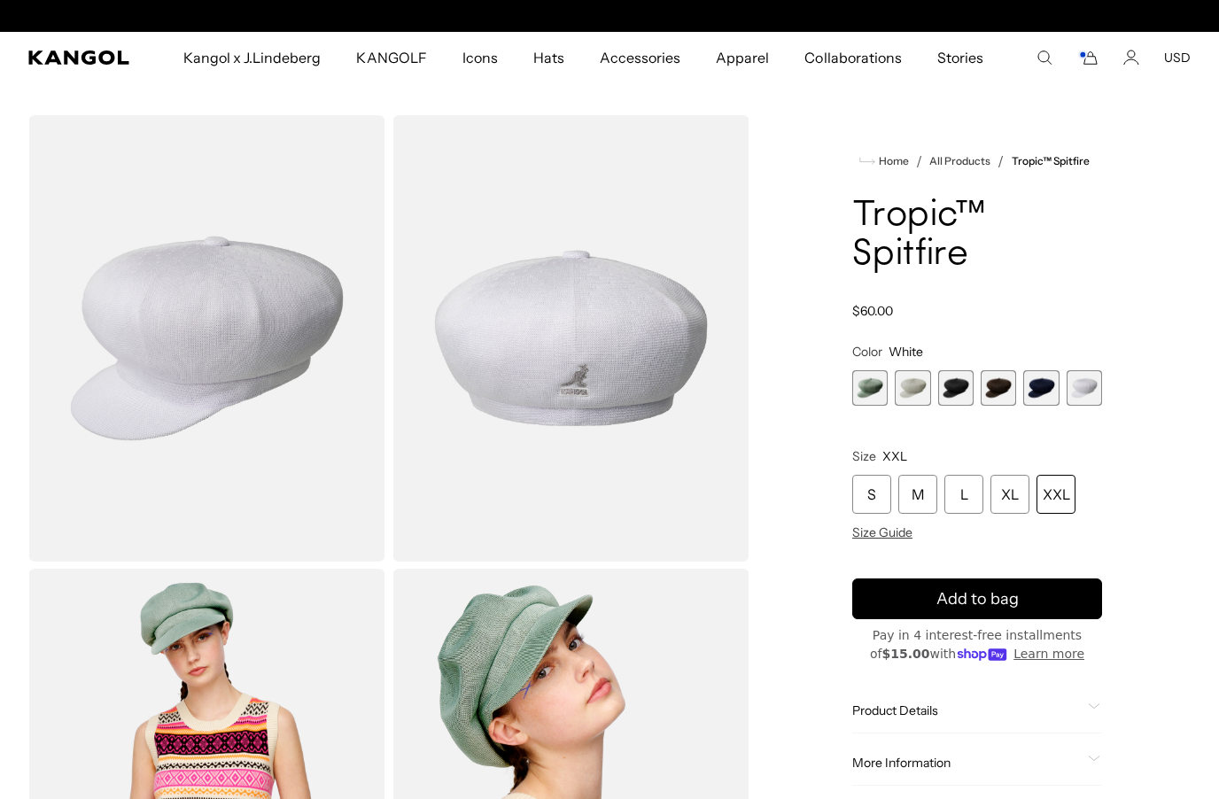
scroll to position [0, 365]
click at [1097, 64] on icon "Cart" at bounding box center [1091, 58] width 12 height 12
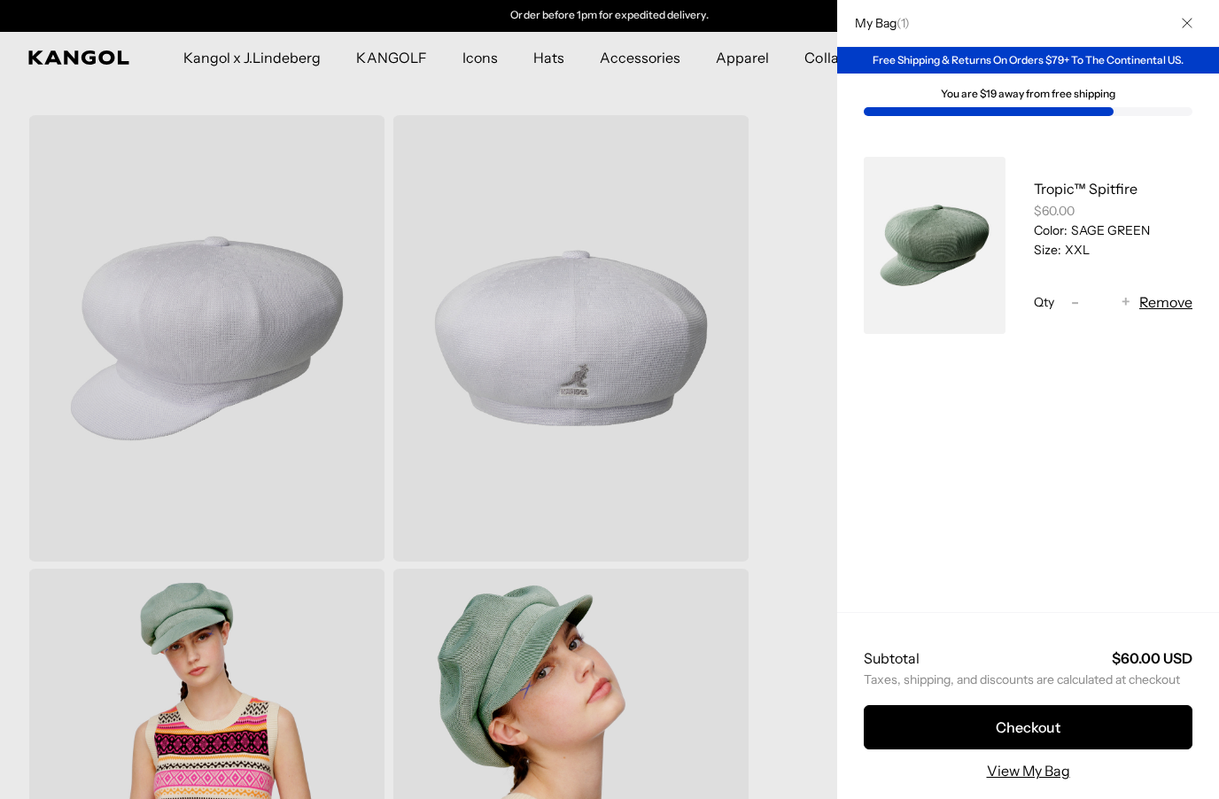
click at [785, 546] on div at bounding box center [609, 399] width 1219 height 799
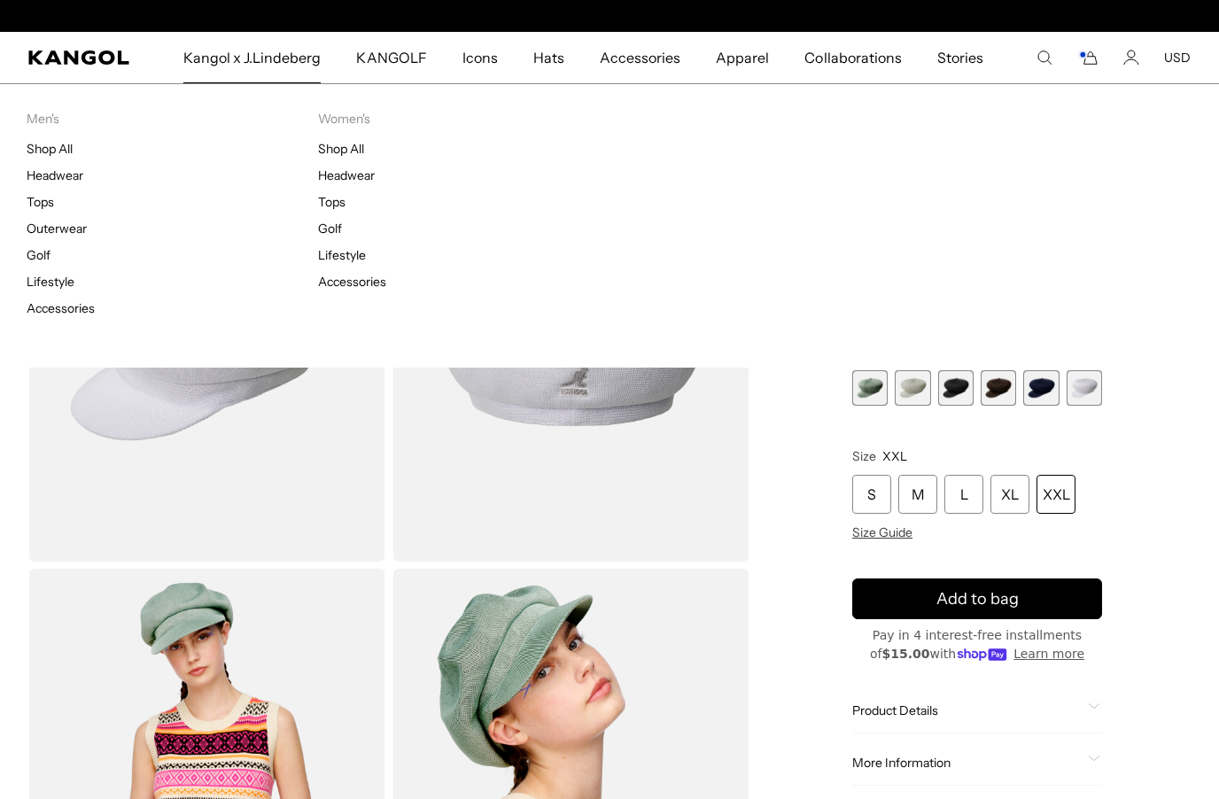
scroll to position [0, 0]
click at [58, 175] on link "Headwear" at bounding box center [55, 176] width 57 height 16
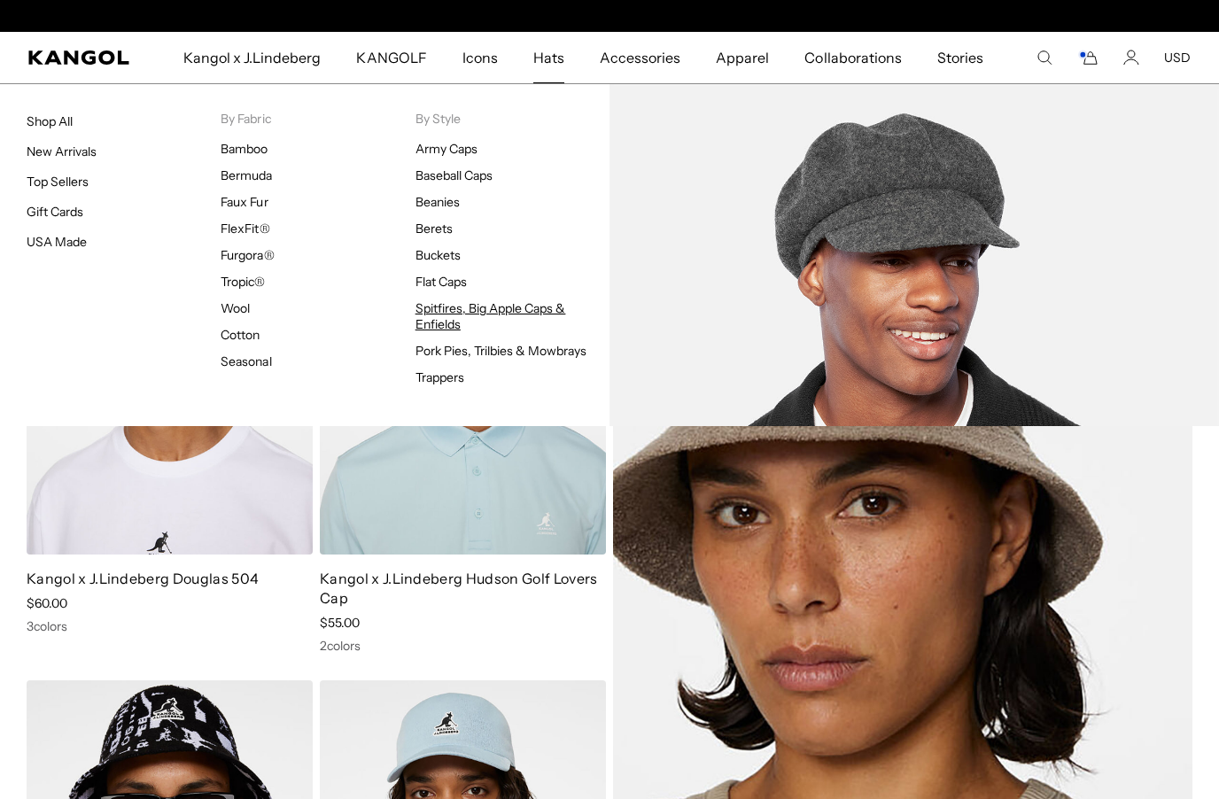
click at [452, 310] on link "Spitfires, Big Apple Caps & Enfields" at bounding box center [491, 316] width 151 height 32
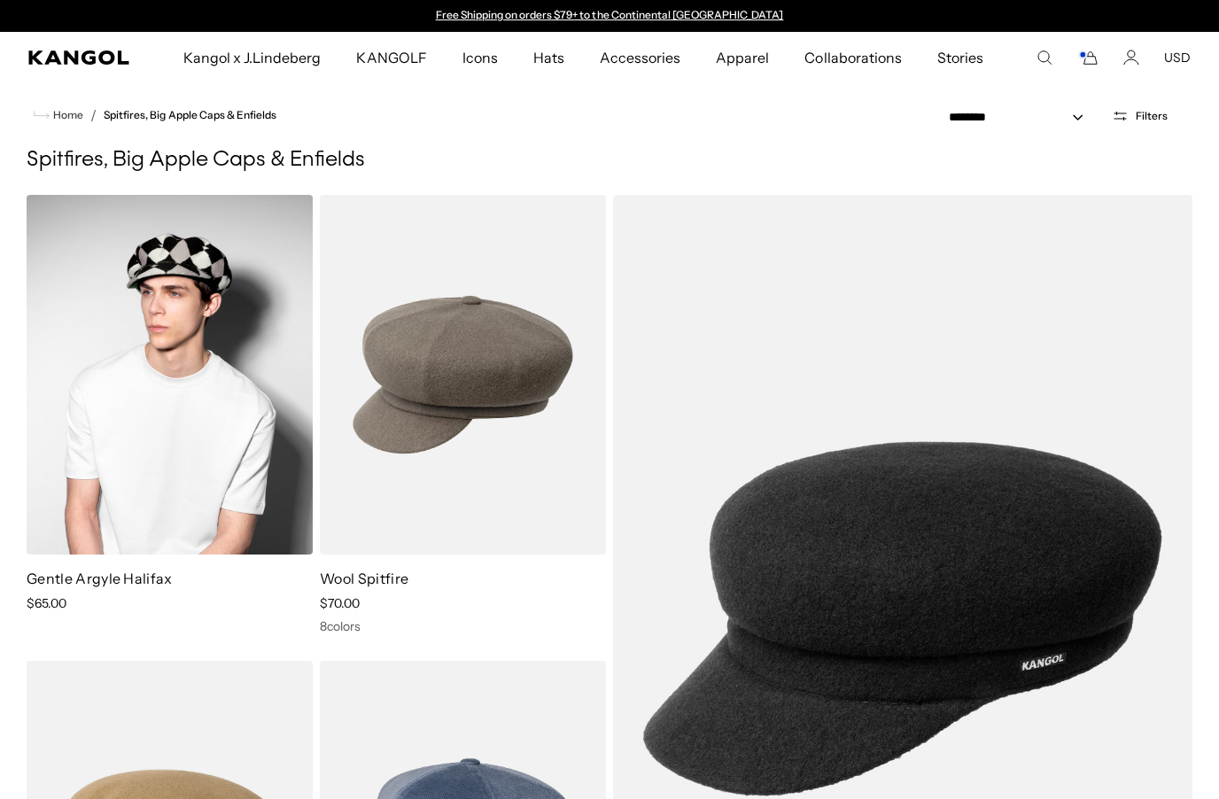
click at [196, 374] on img at bounding box center [170, 375] width 286 height 360
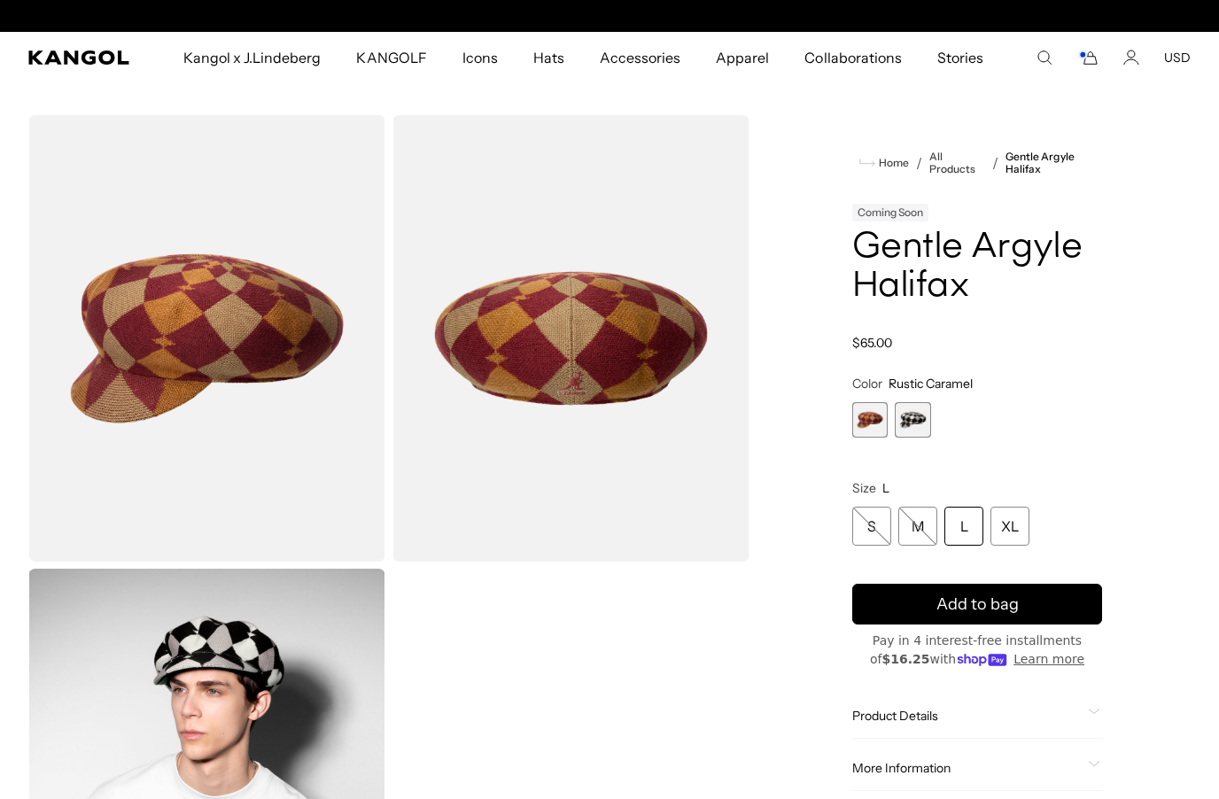
scroll to position [0, 365]
click at [920, 421] on span "2 of 2" at bounding box center [912, 419] width 35 height 35
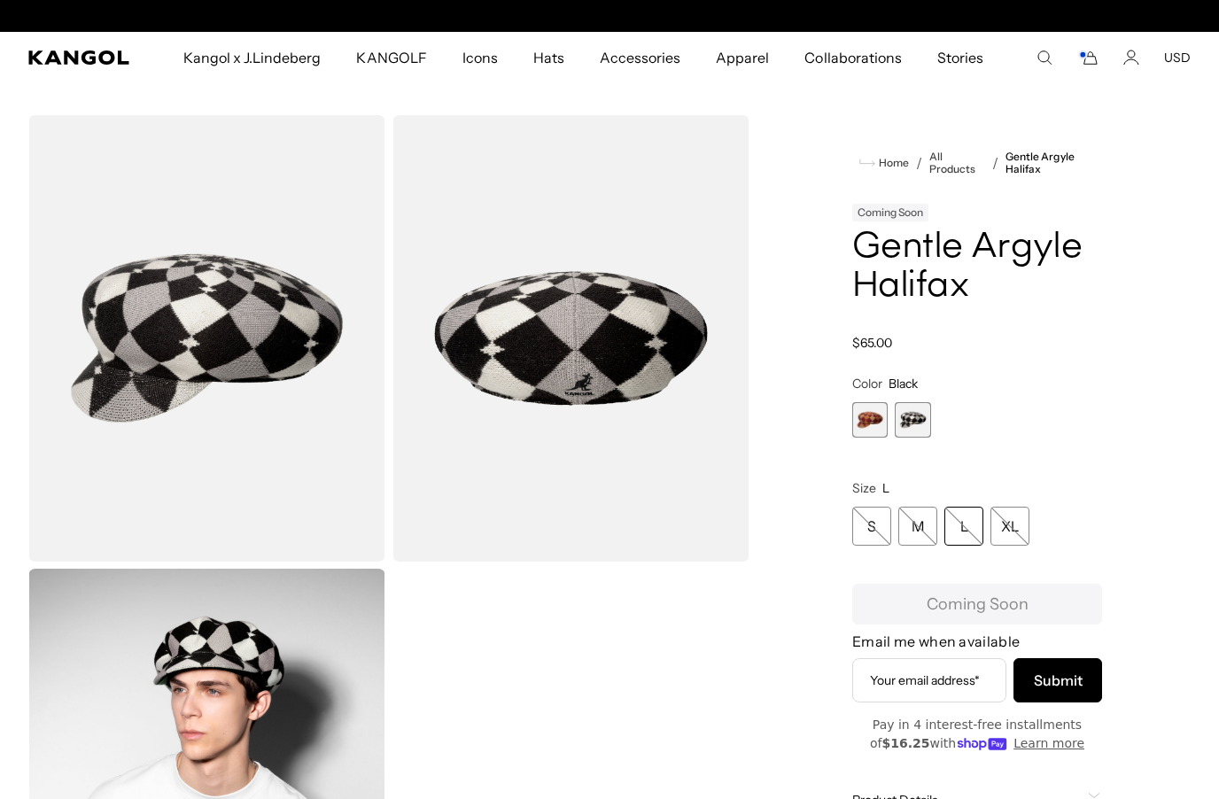
scroll to position [0, 365]
click at [874, 414] on span "1 of 2" at bounding box center [870, 419] width 35 height 35
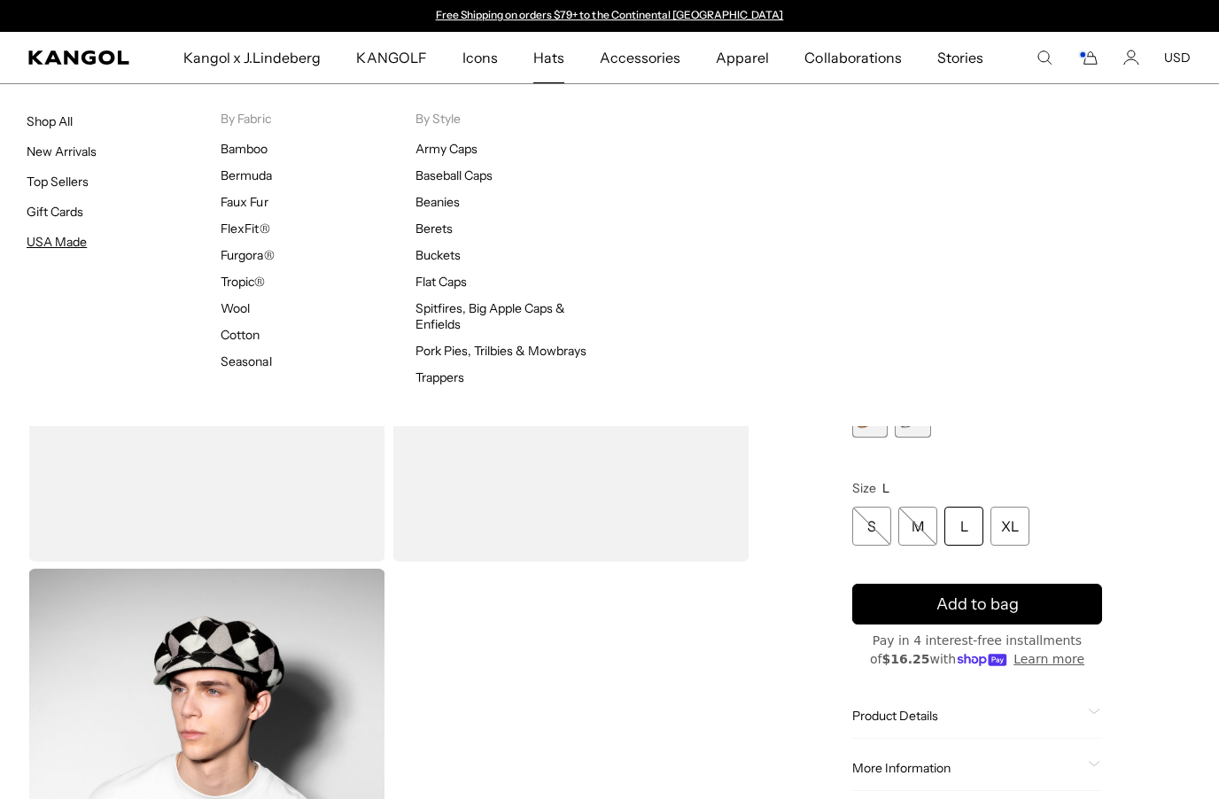
click at [49, 245] on link "USA Made" at bounding box center [57, 242] width 60 height 16
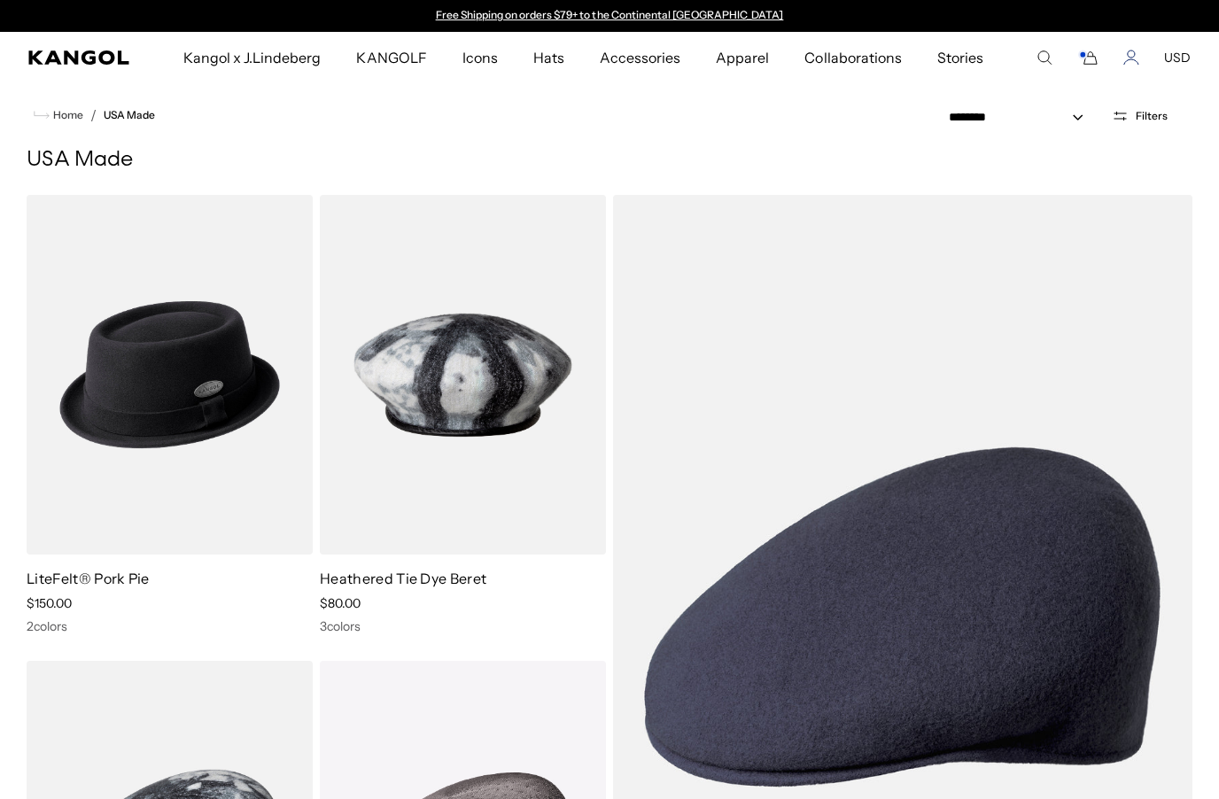
click at [1132, 64] on icon "Account" at bounding box center [1132, 58] width 16 height 16
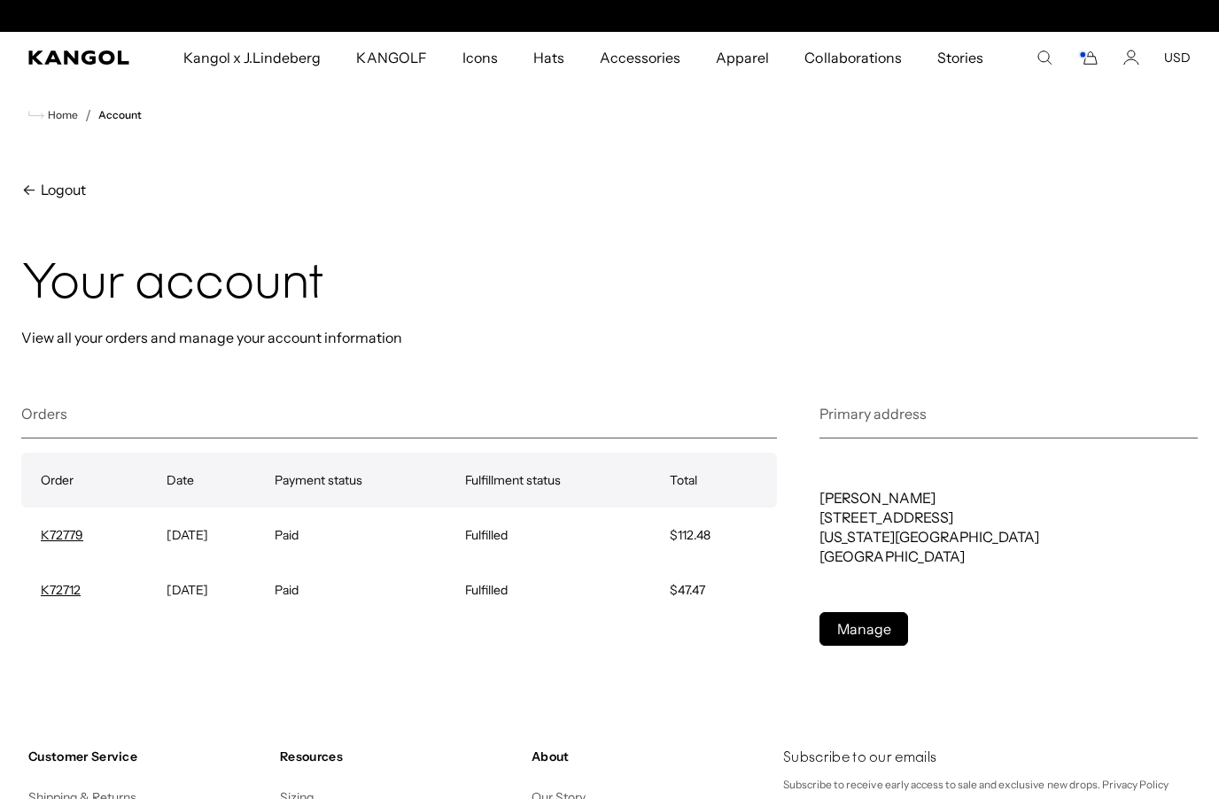
scroll to position [0, 365]
click at [66, 538] on link "K72779" at bounding box center [62, 535] width 43 height 16
click at [67, 589] on link "K72712" at bounding box center [61, 590] width 40 height 16
click at [1087, 56] on rect "Cart" at bounding box center [1082, 54] width 7 height 7
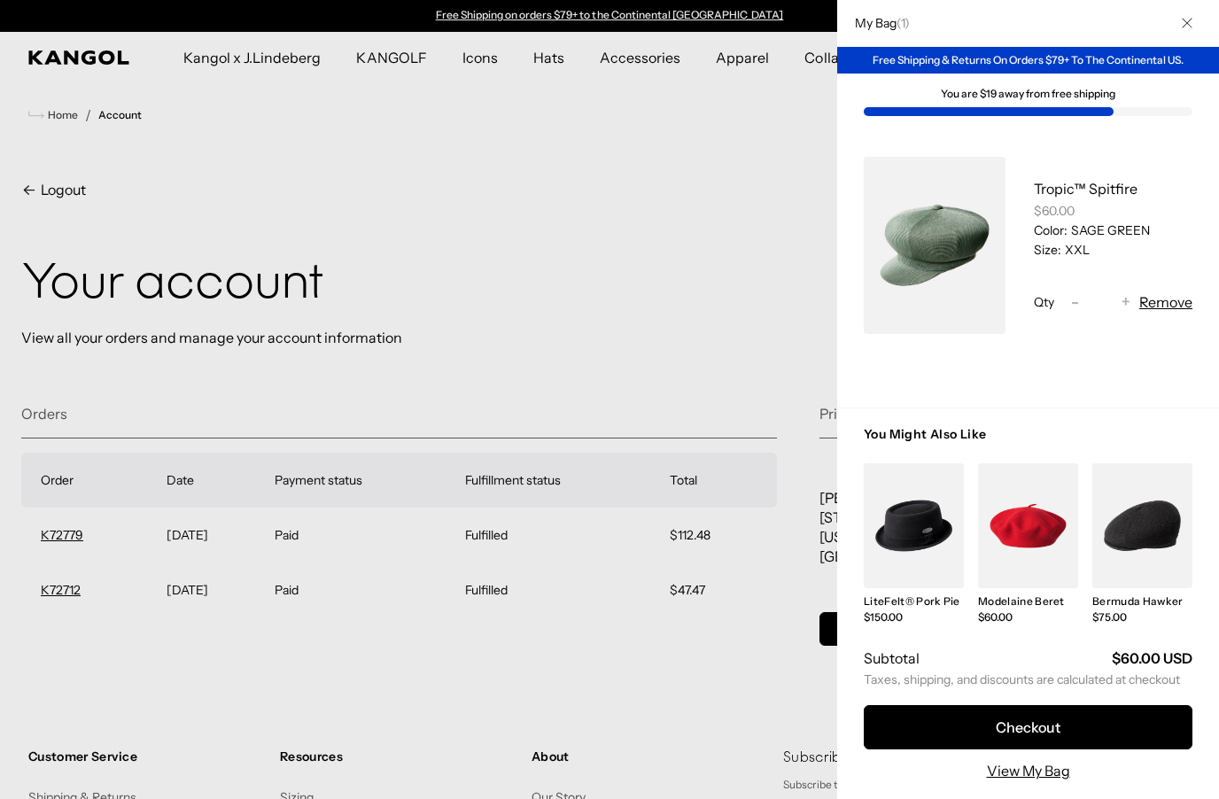
click at [938, 238] on link "My Bag" at bounding box center [935, 245] width 142 height 177
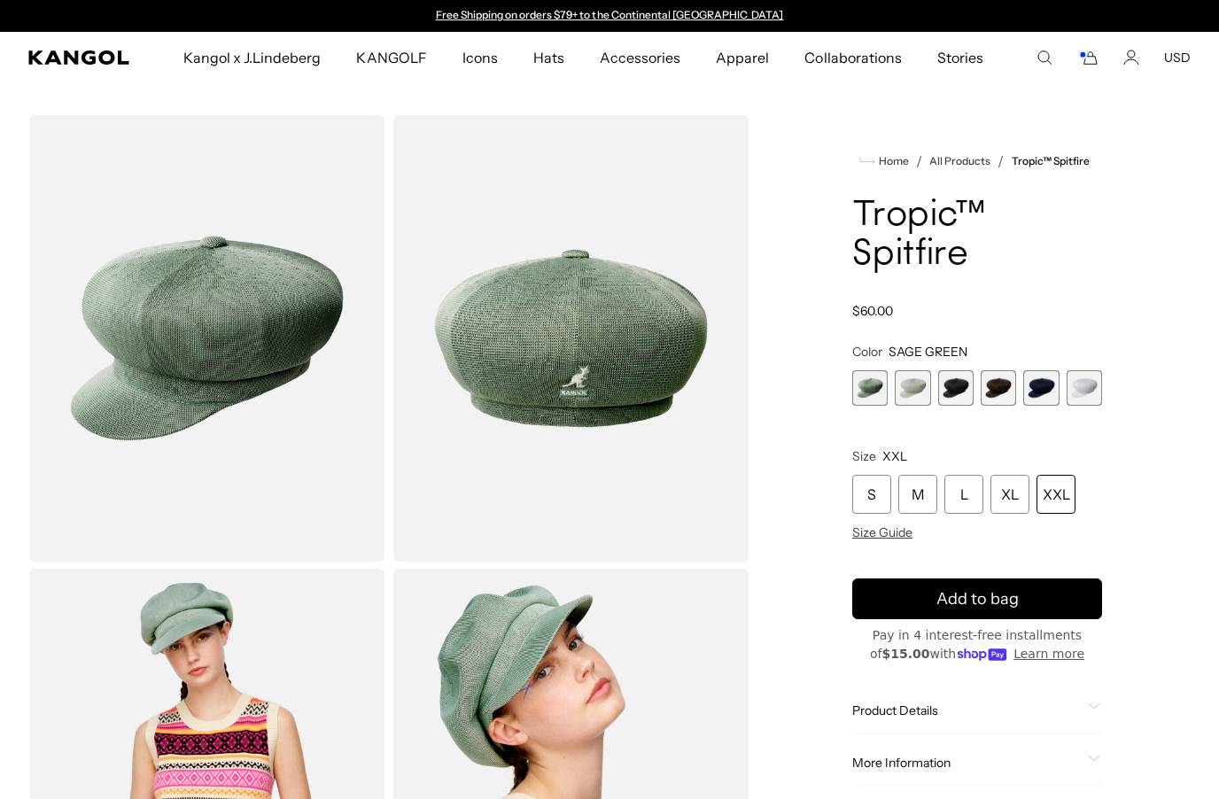
click at [1091, 59] on icon "Cart" at bounding box center [1088, 58] width 21 height 16
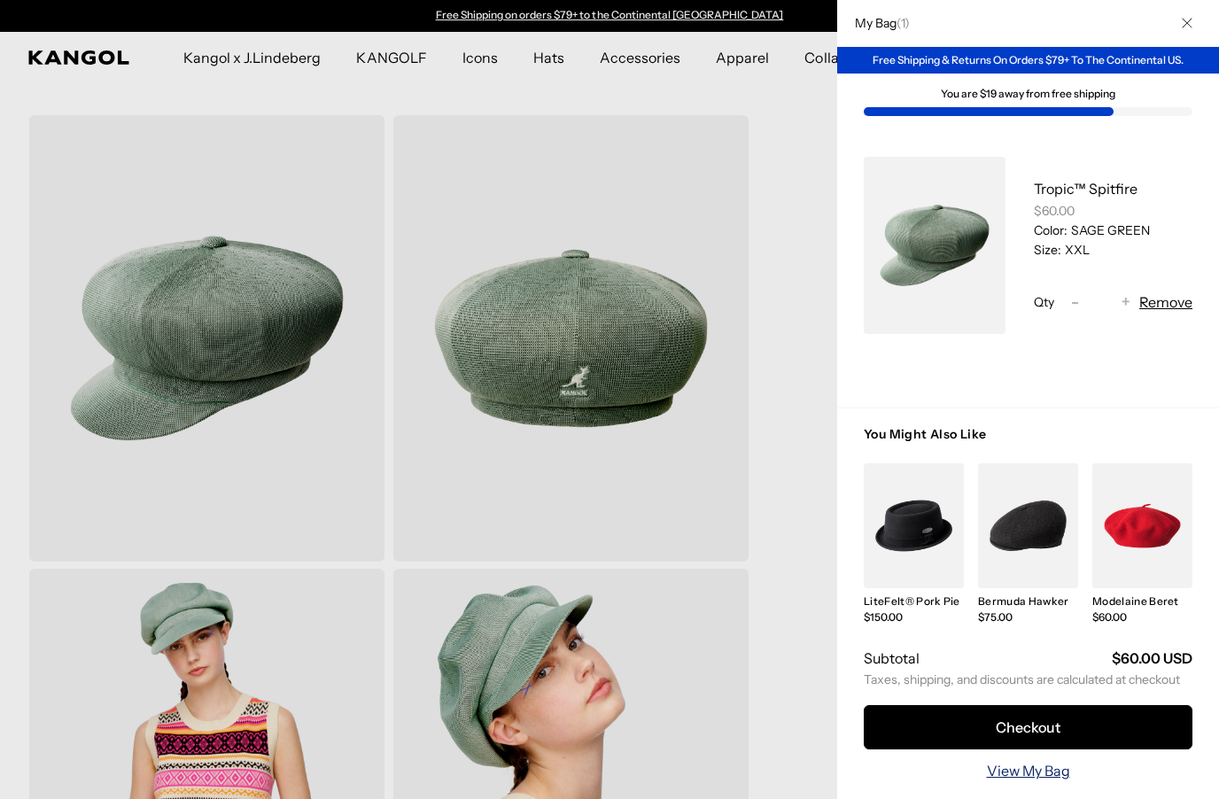
click at [1051, 765] on link "View My Bag" at bounding box center [1028, 770] width 83 height 21
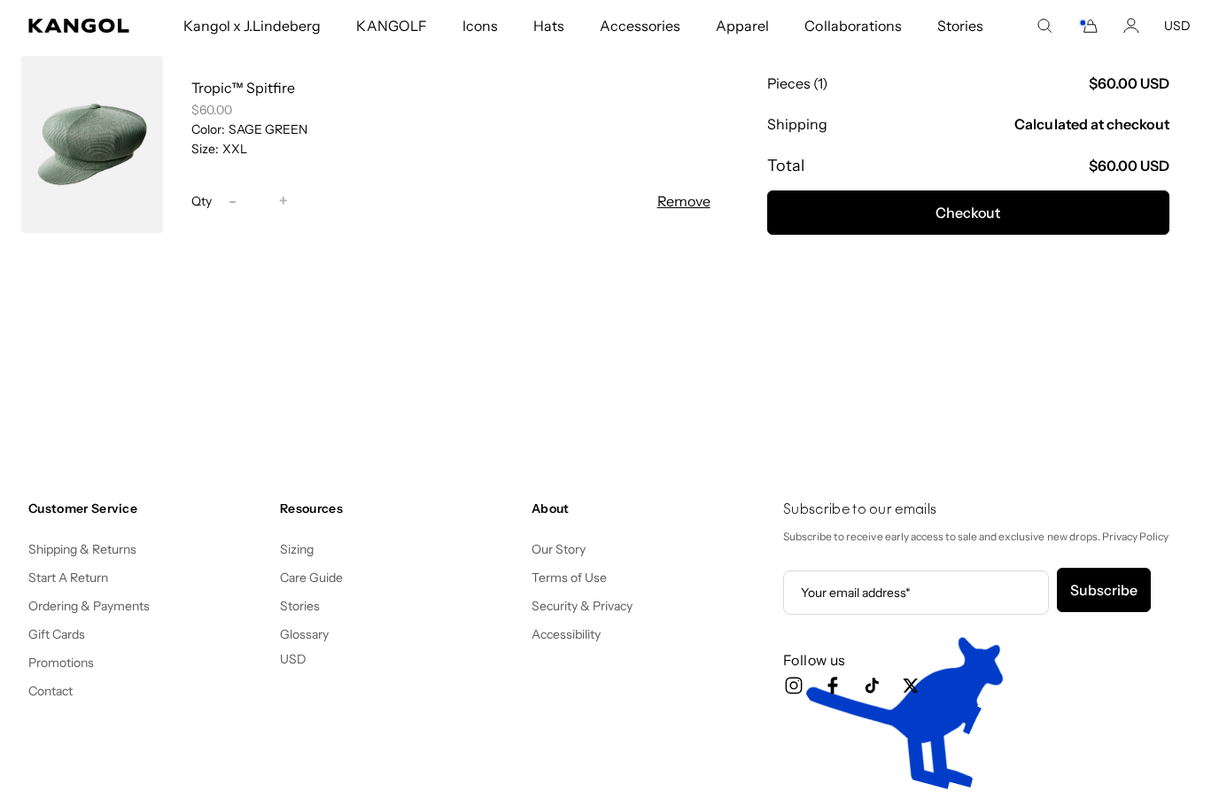
click at [770, 269] on shop-pay-wallet-button at bounding box center [769, 260] width 3 height 18
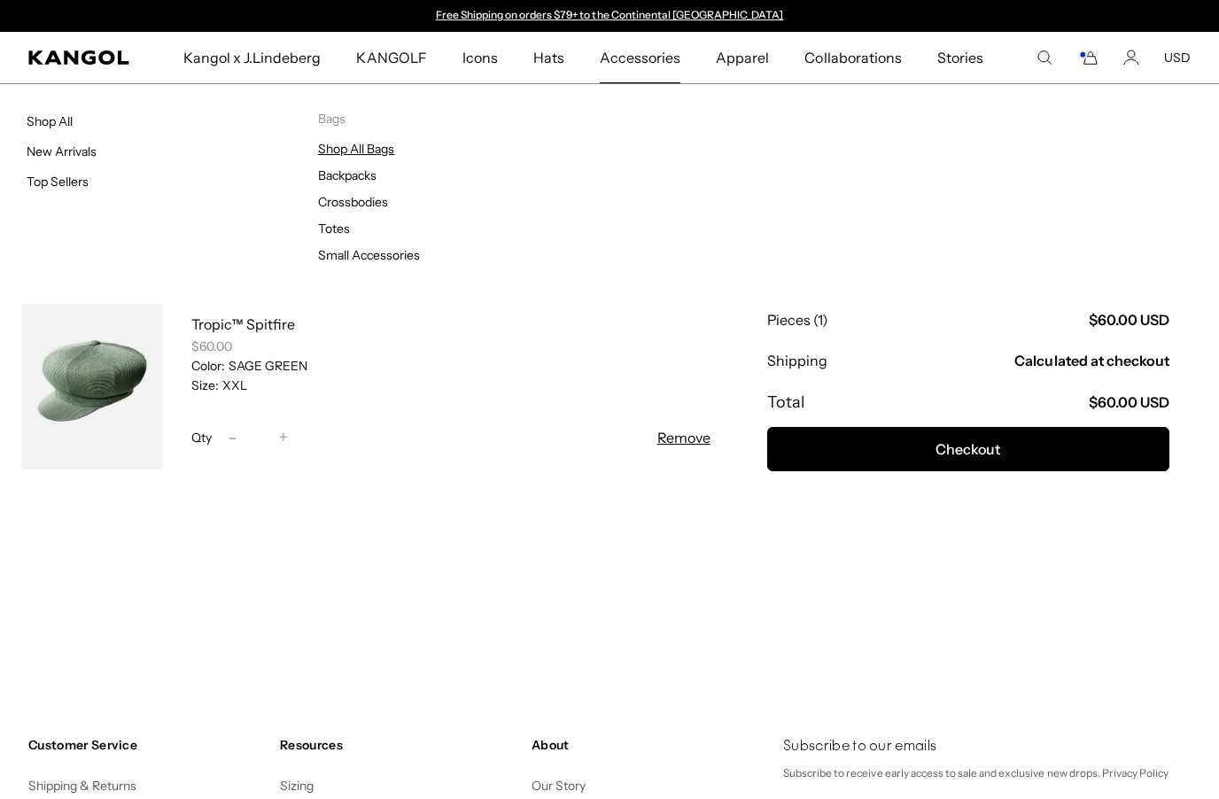
click at [368, 151] on link "Shop All Bags" at bounding box center [356, 149] width 76 height 16
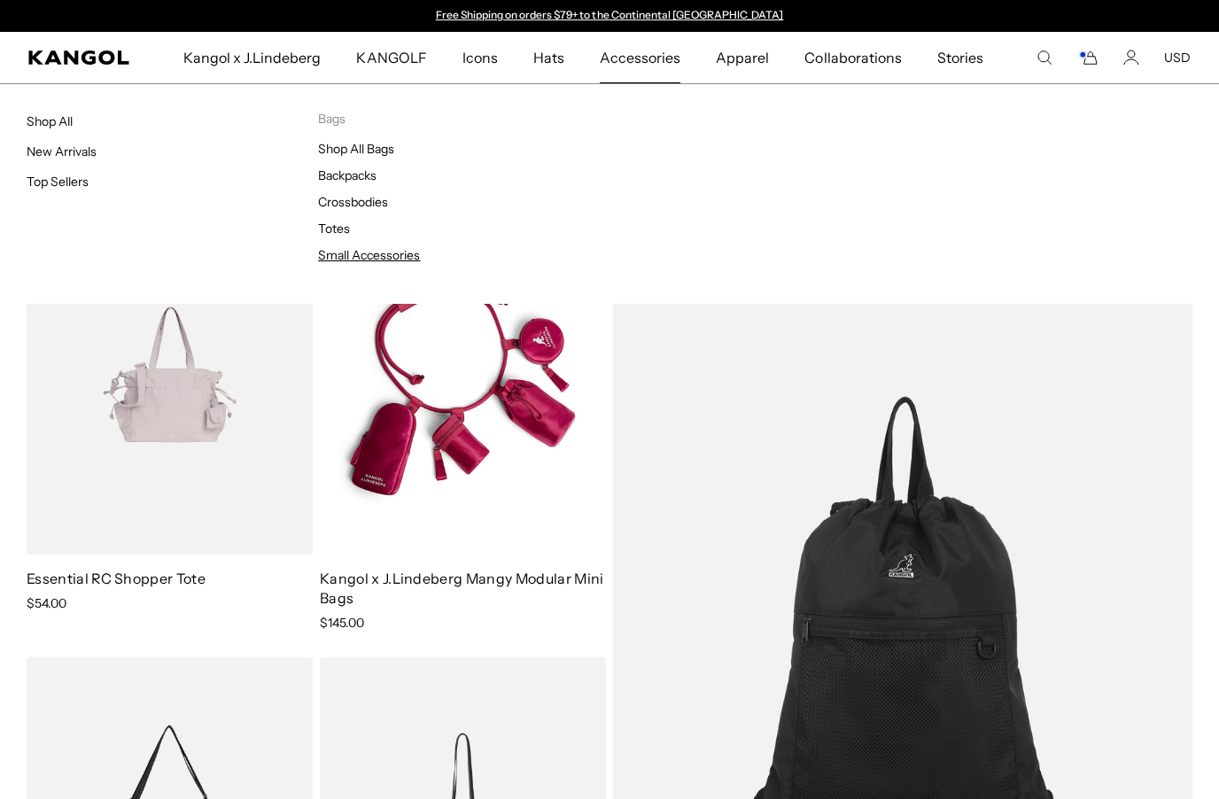
click at [404, 255] on link "Small Accessories" at bounding box center [369, 255] width 102 height 16
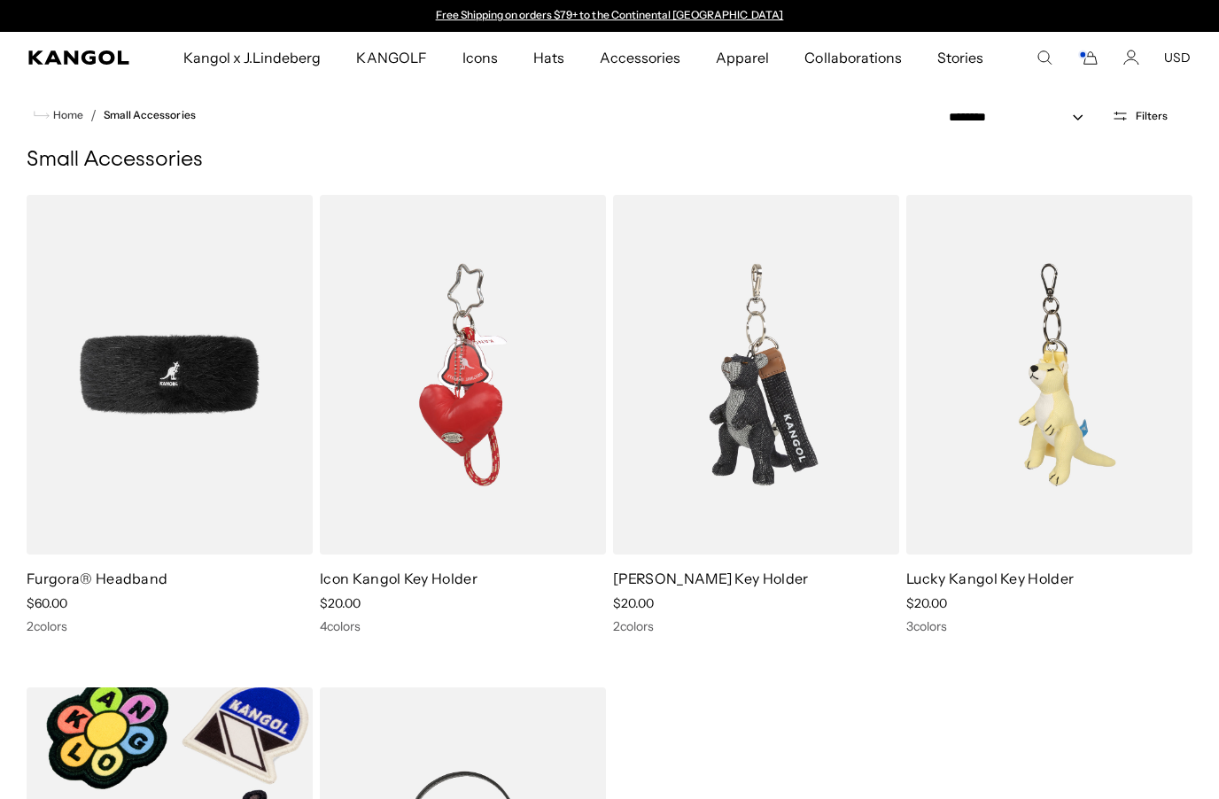
click at [1053, 61] on icon "Search here" at bounding box center [1045, 58] width 16 height 16
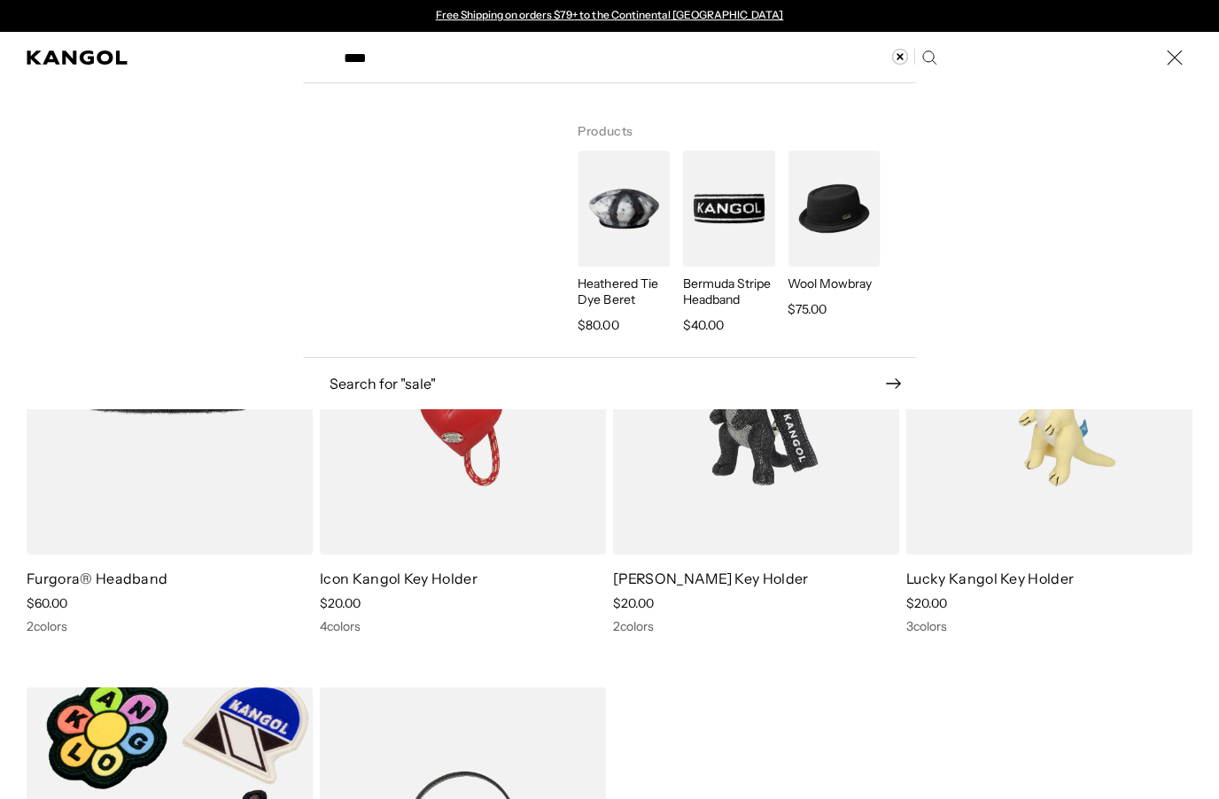
type input "****"
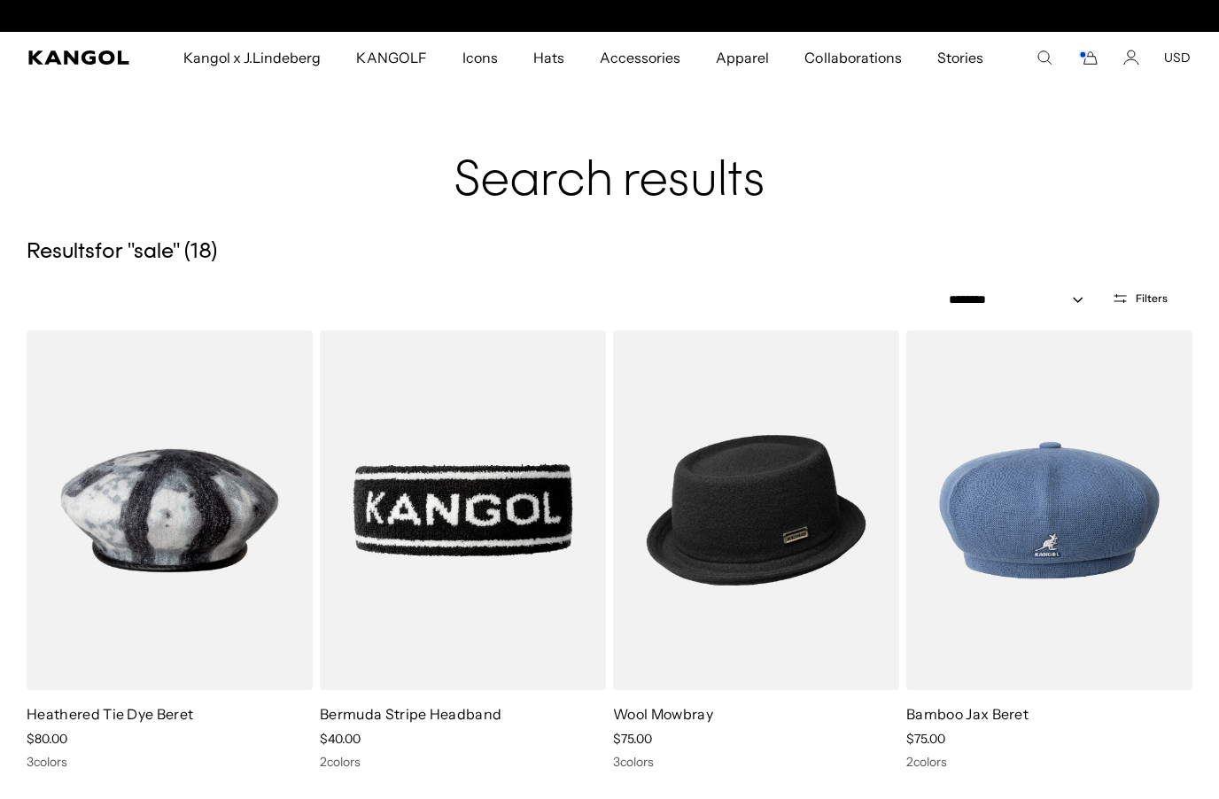
scroll to position [0, 365]
click at [1088, 61] on icon "Cart" at bounding box center [1088, 58] width 21 height 16
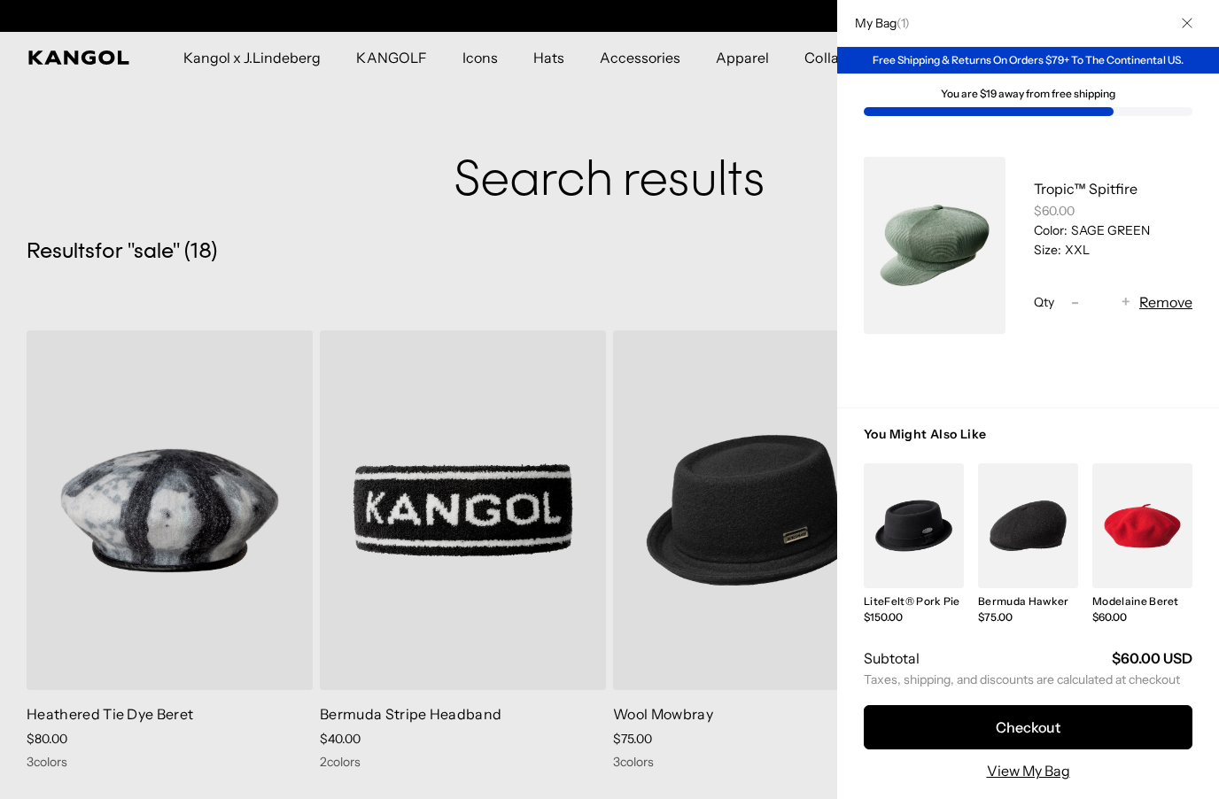
scroll to position [0, 0]
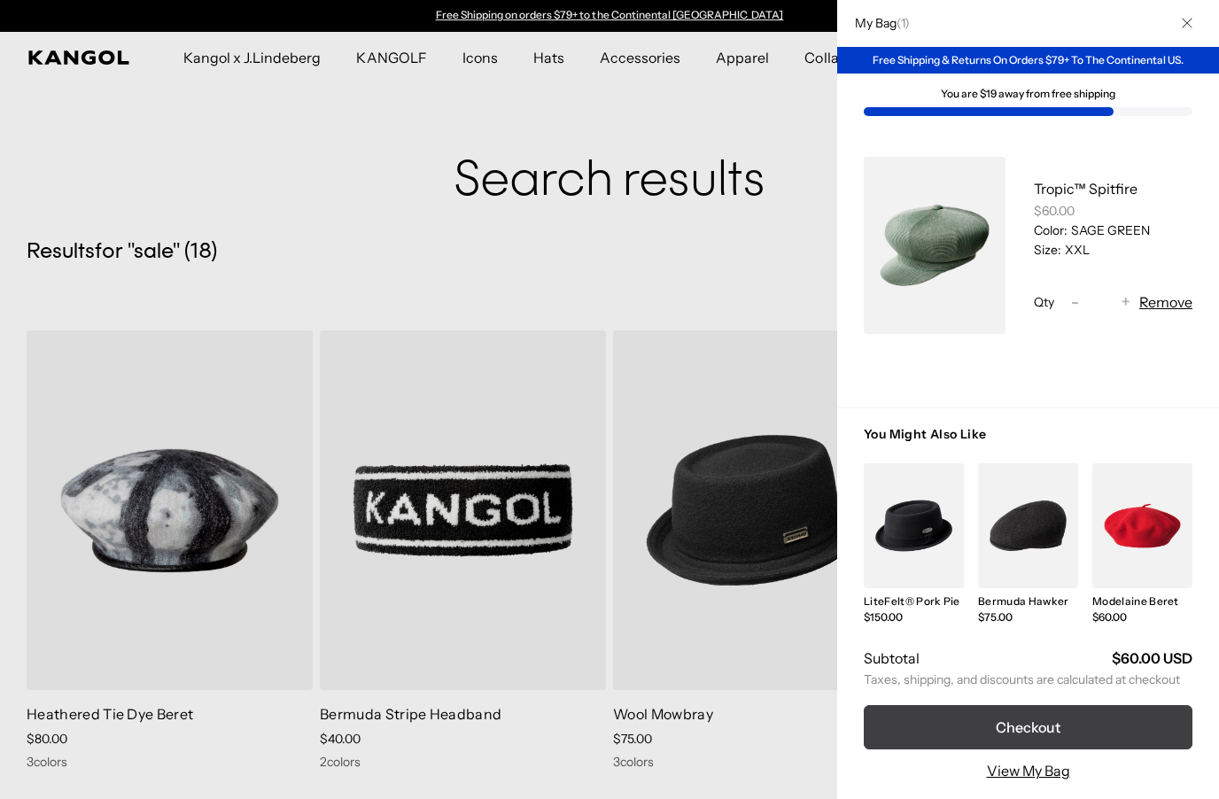
click at [1050, 722] on button "Checkout" at bounding box center [1028, 727] width 329 height 44
